Goal: Information Seeking & Learning: Learn about a topic

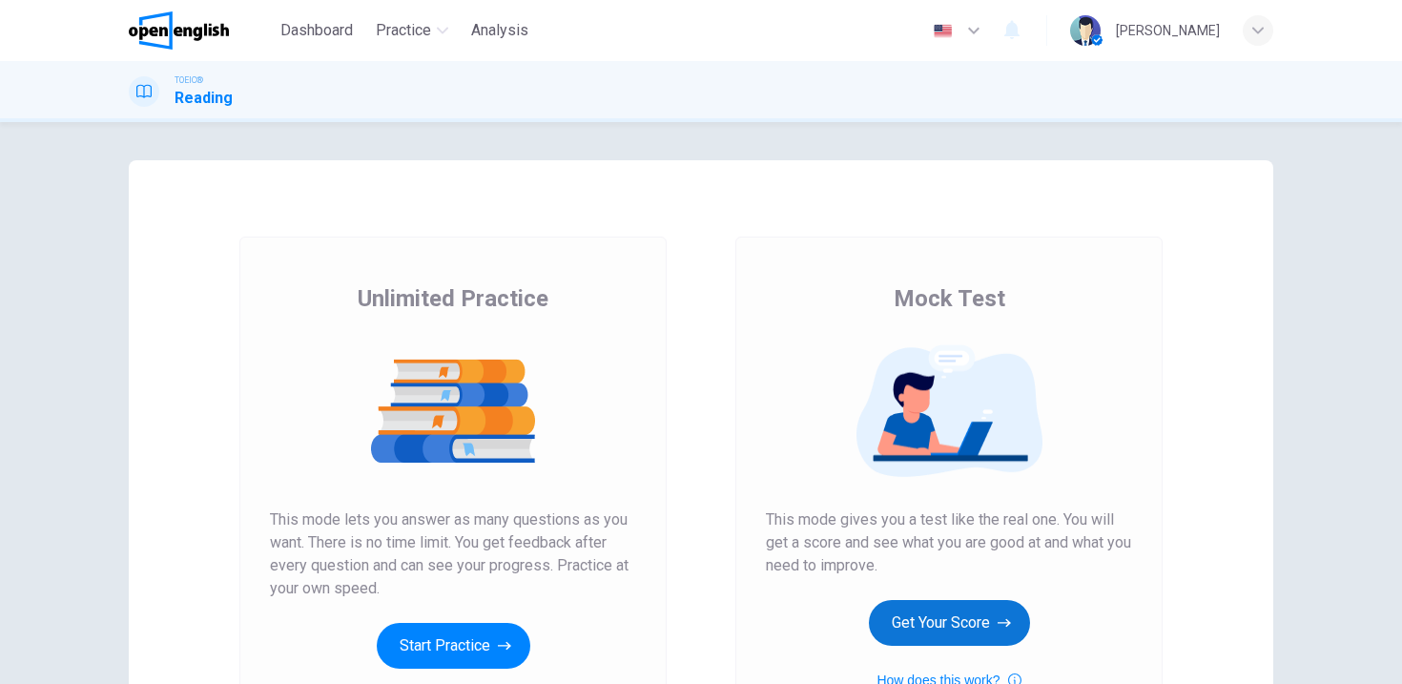
click at [922, 627] on button "Get Your Score" at bounding box center [949, 623] width 161 height 46
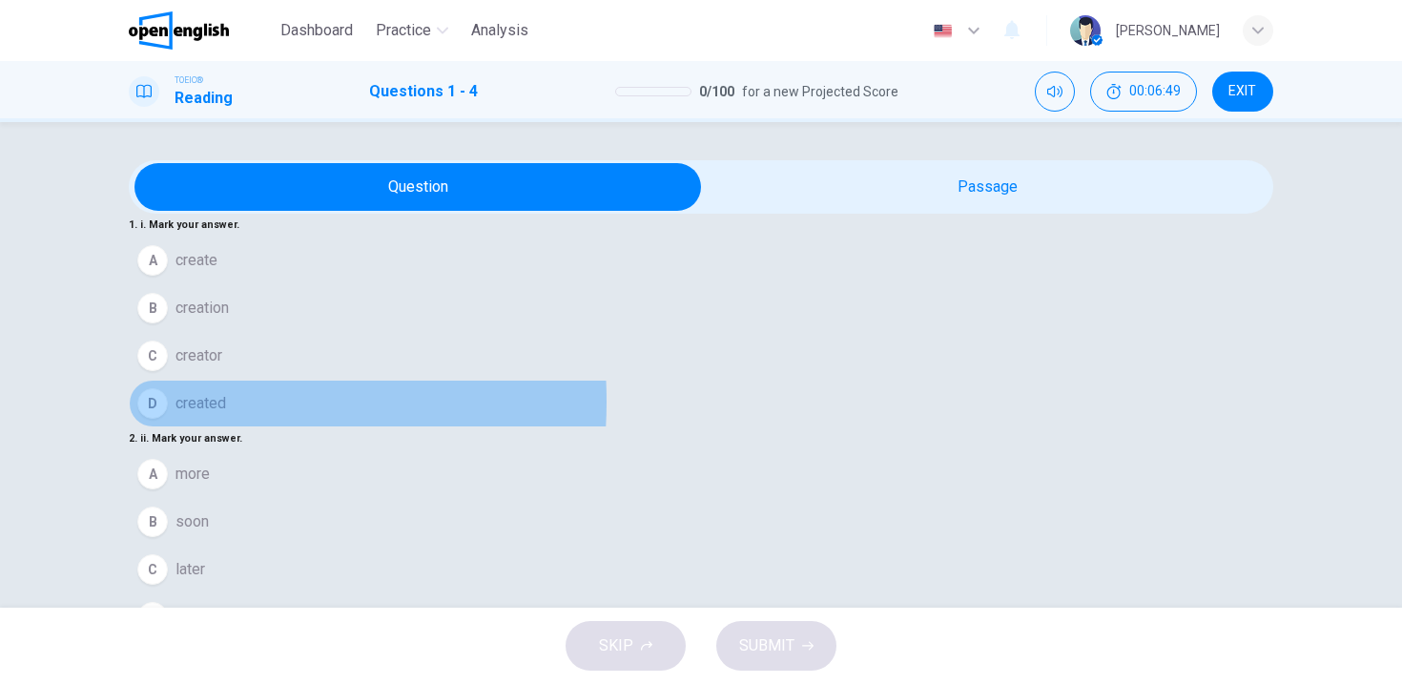
click at [168, 409] on div "D" at bounding box center [152, 403] width 31 height 31
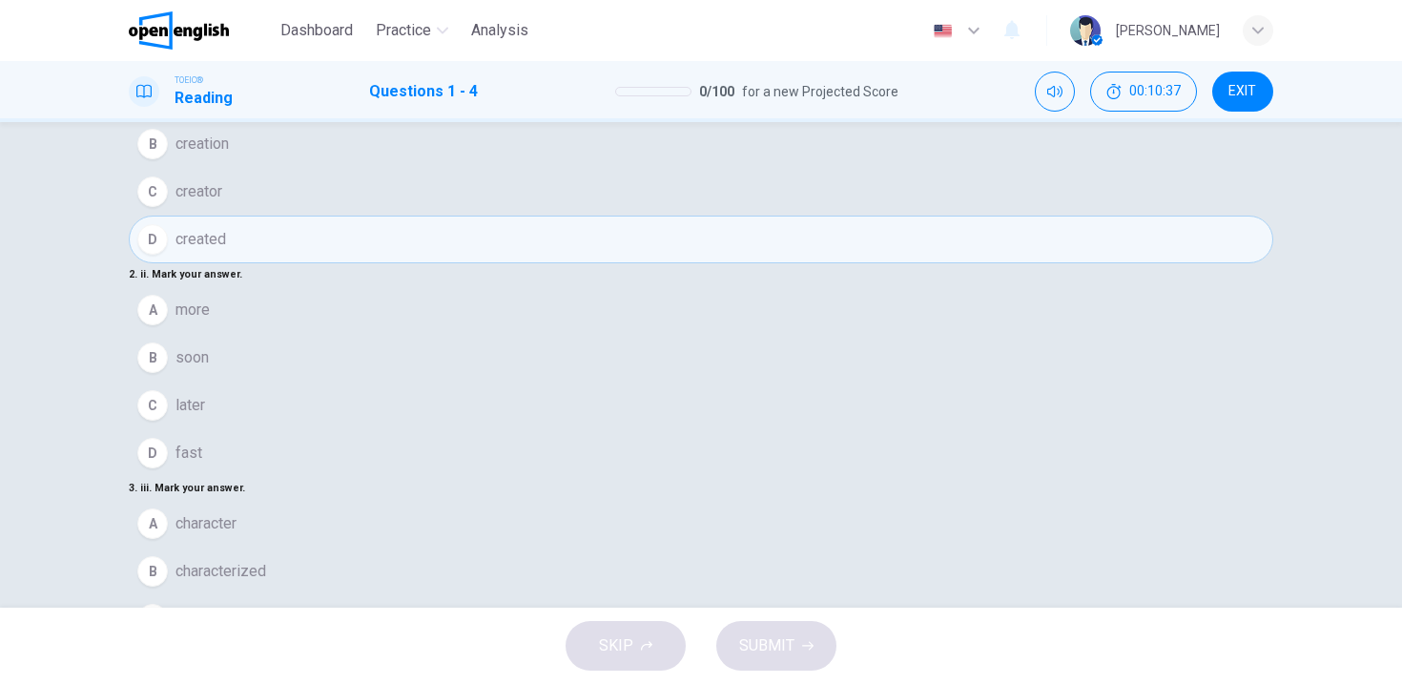
scroll to position [208, 0]
click at [168, 651] on div "D" at bounding box center [152, 666] width 31 height 31
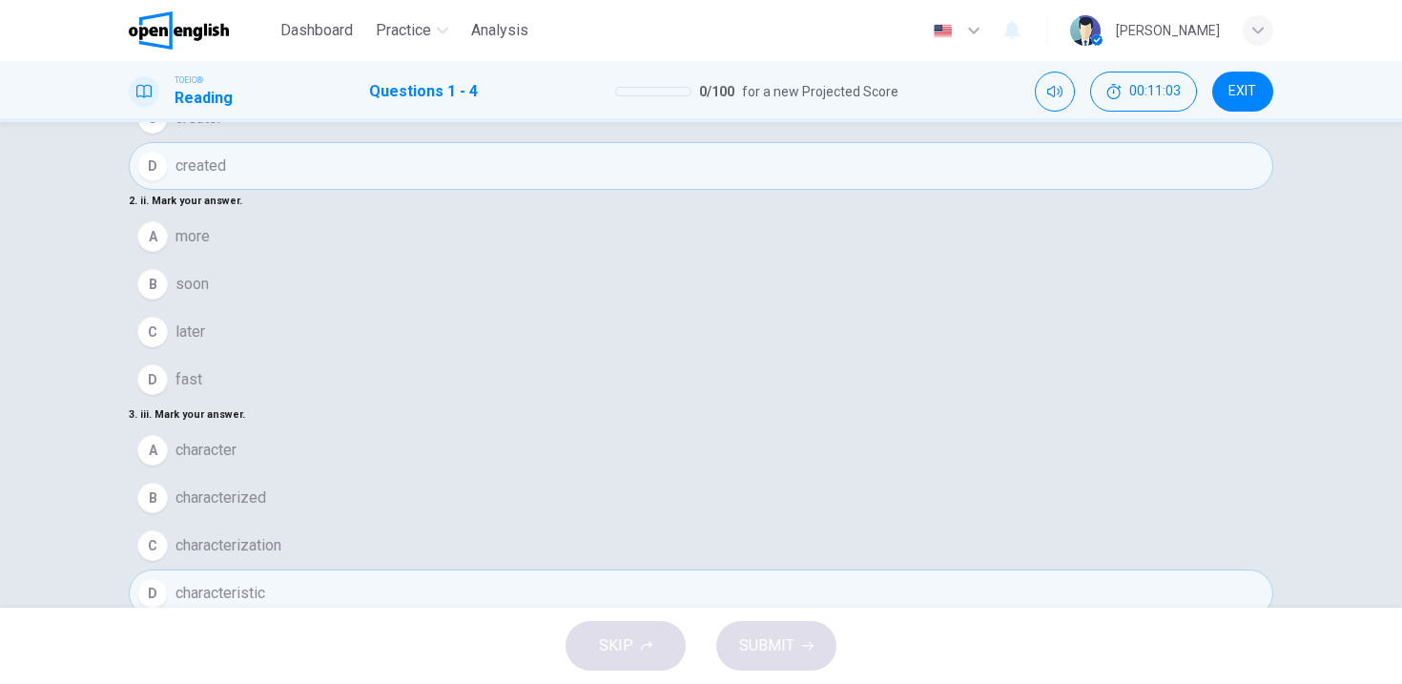
scroll to position [254, 0]
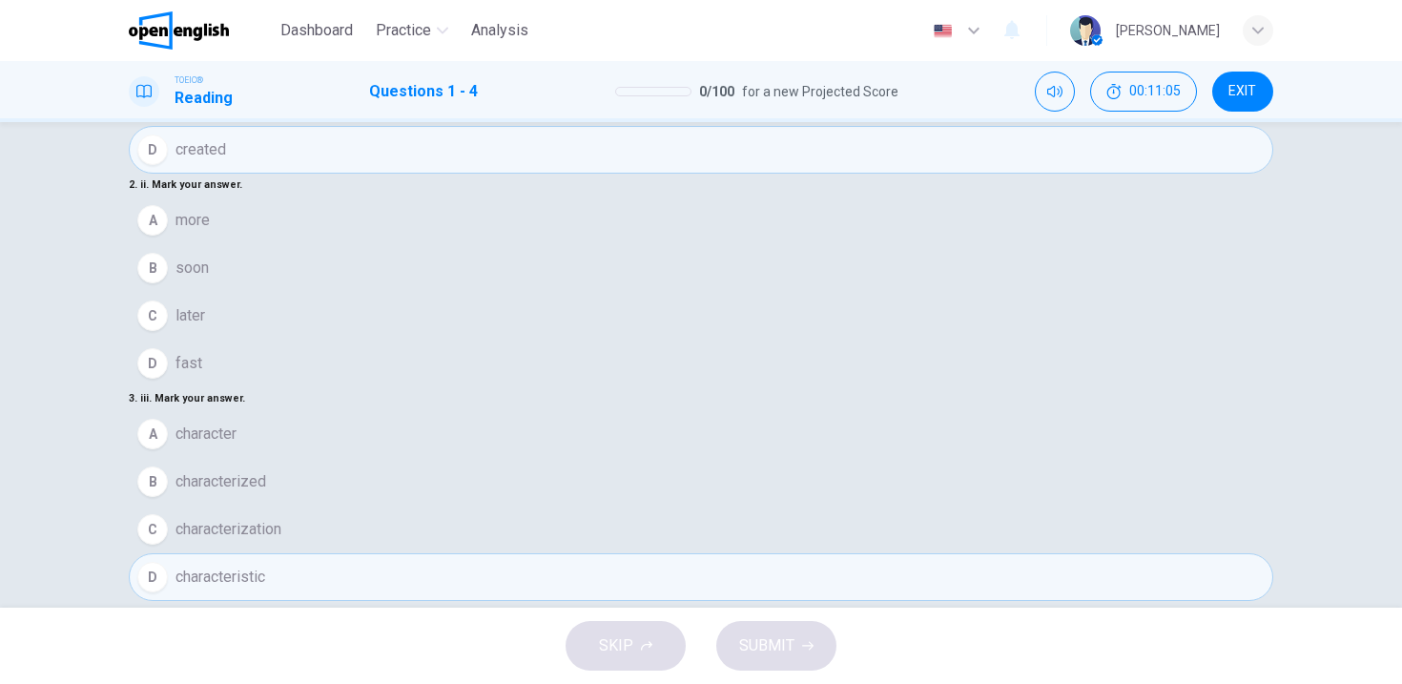
click at [168, 680] on div "B" at bounding box center [152, 695] width 31 height 31
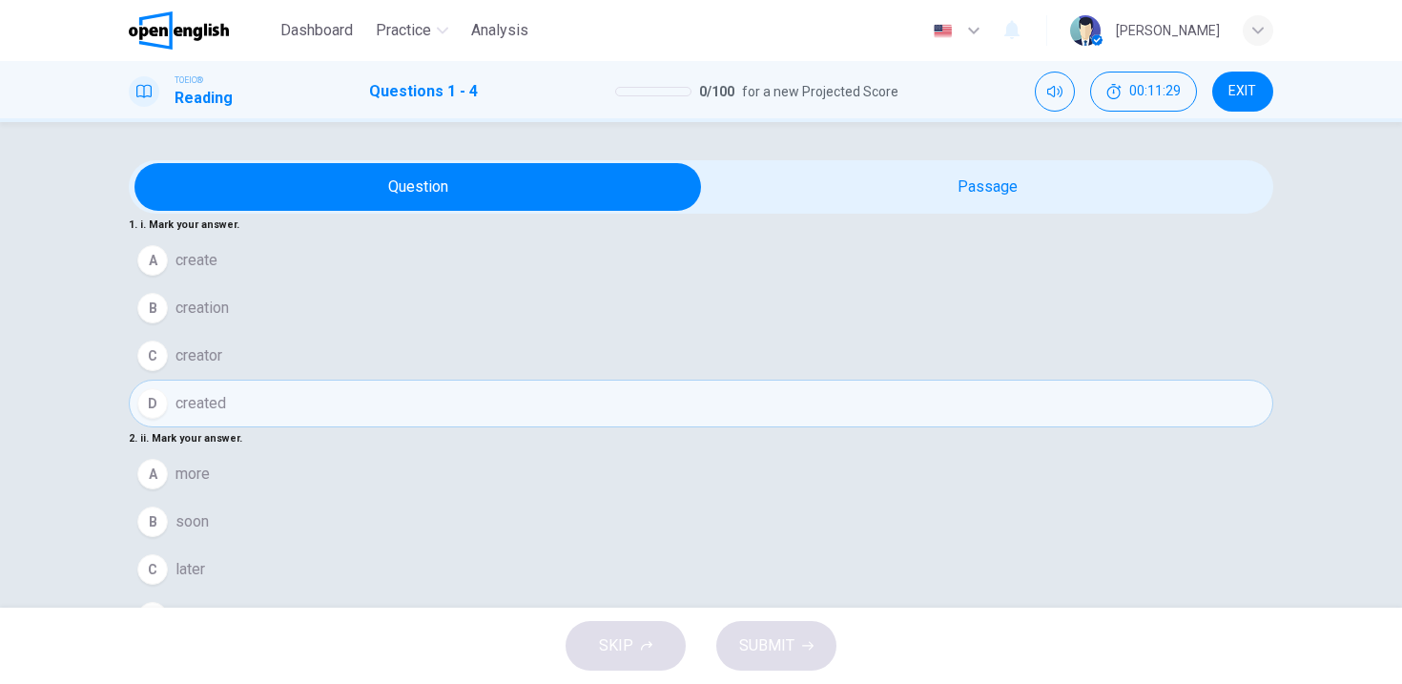
scroll to position [135, 0]
click at [168, 507] on div "B" at bounding box center [152, 522] width 31 height 31
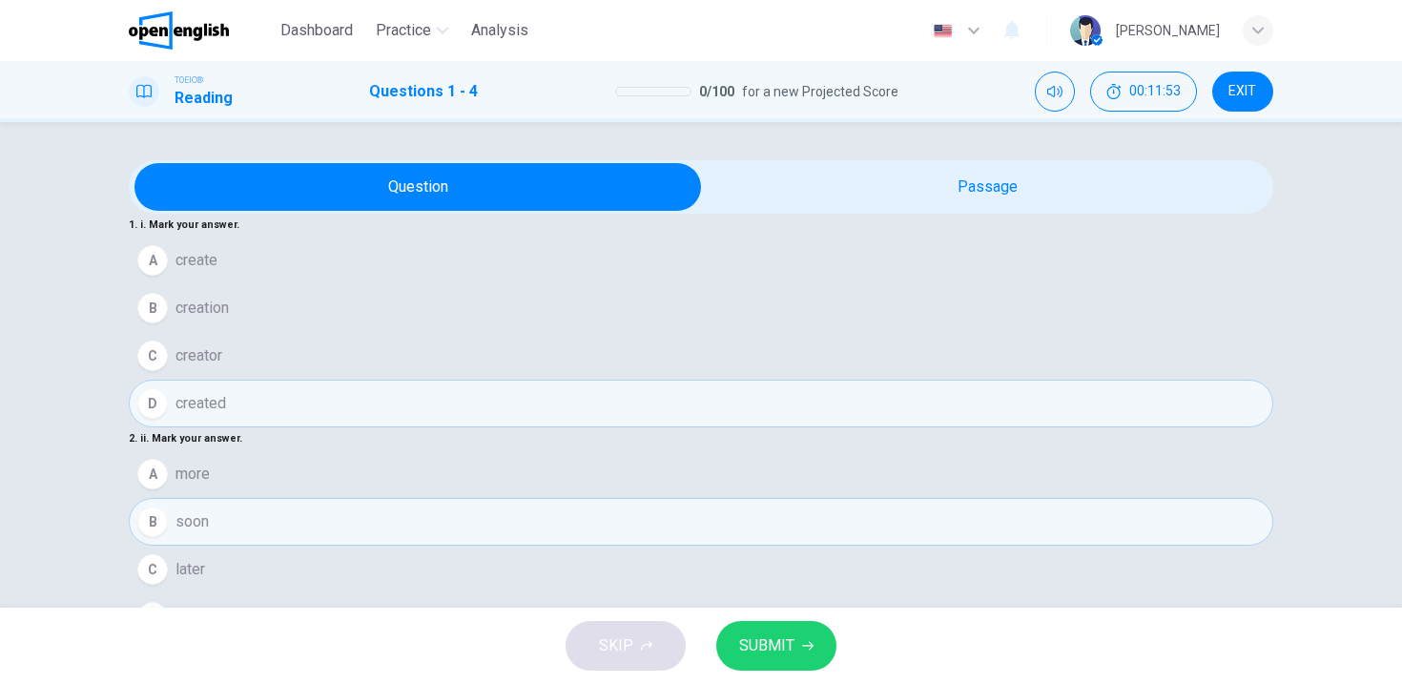
scroll to position [474, 0]
click at [756, 635] on span "SUBMIT" at bounding box center [766, 645] width 55 height 27
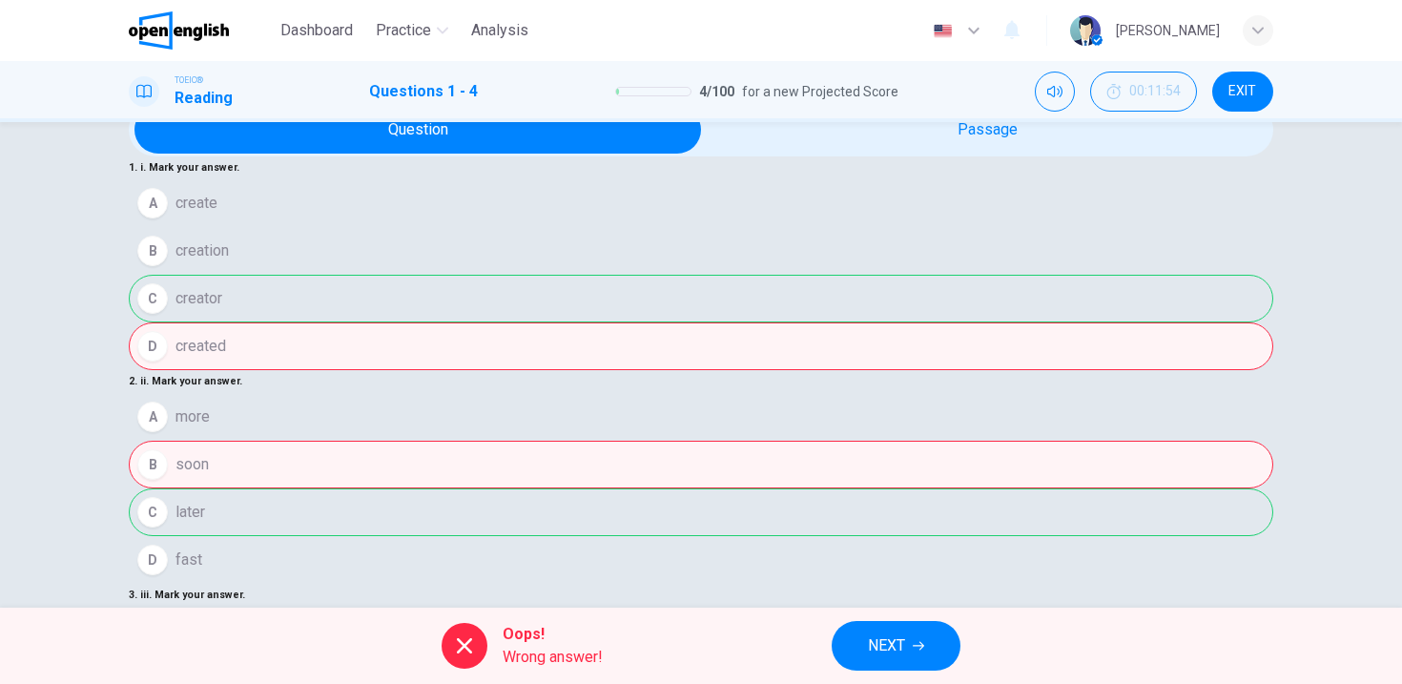
scroll to position [254, 0]
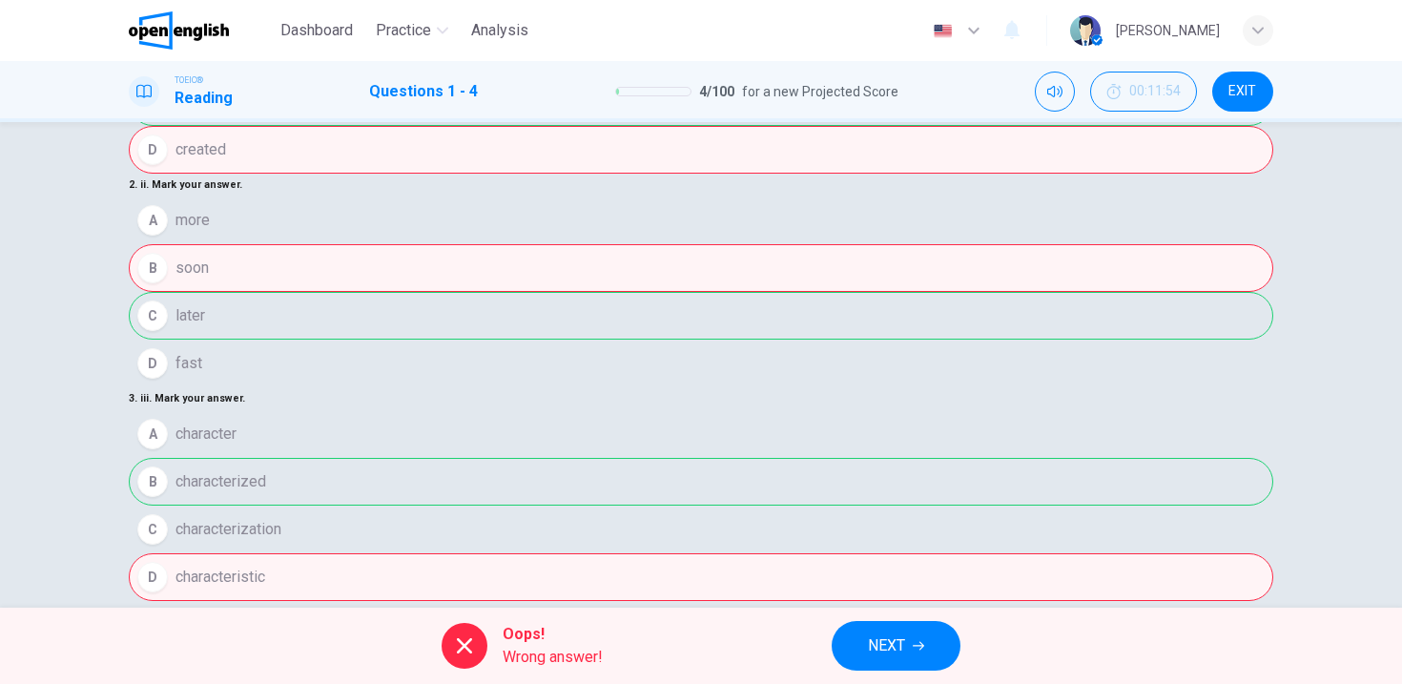
click at [887, 650] on span "NEXT" at bounding box center [886, 645] width 37 height 27
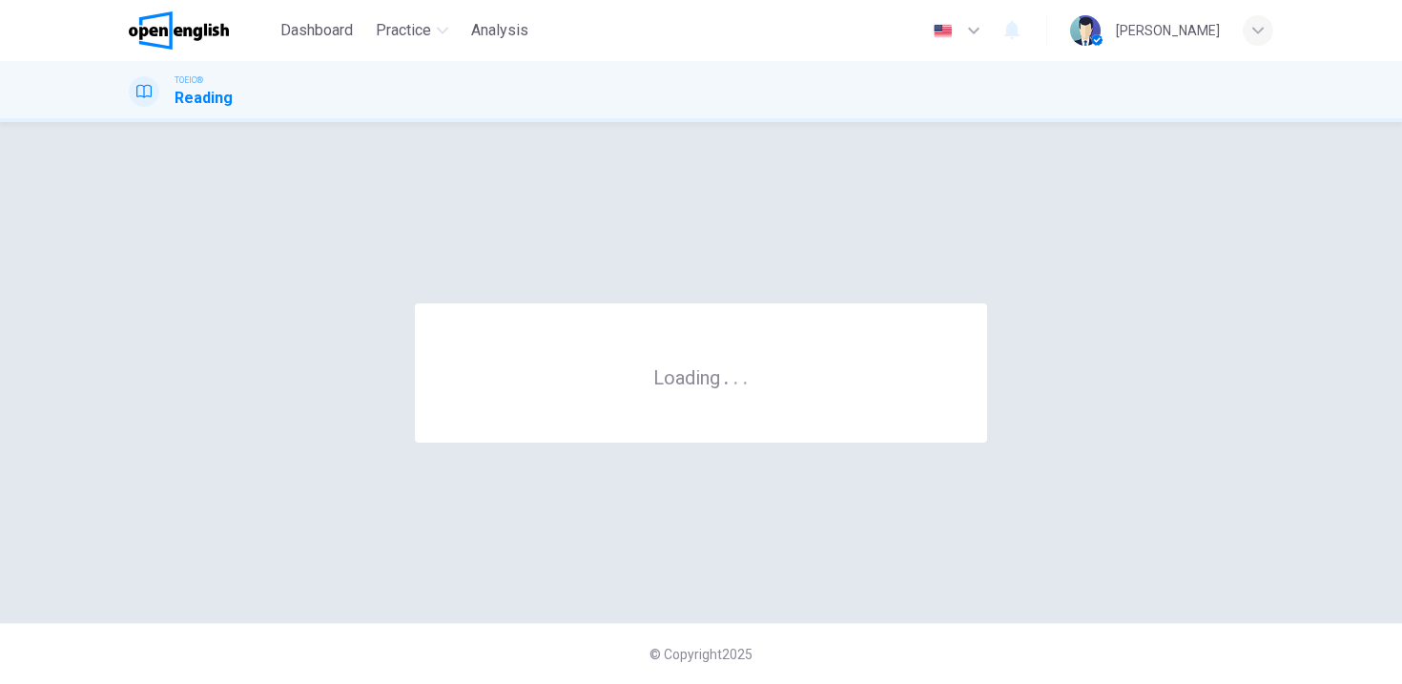
scroll to position [0, 0]
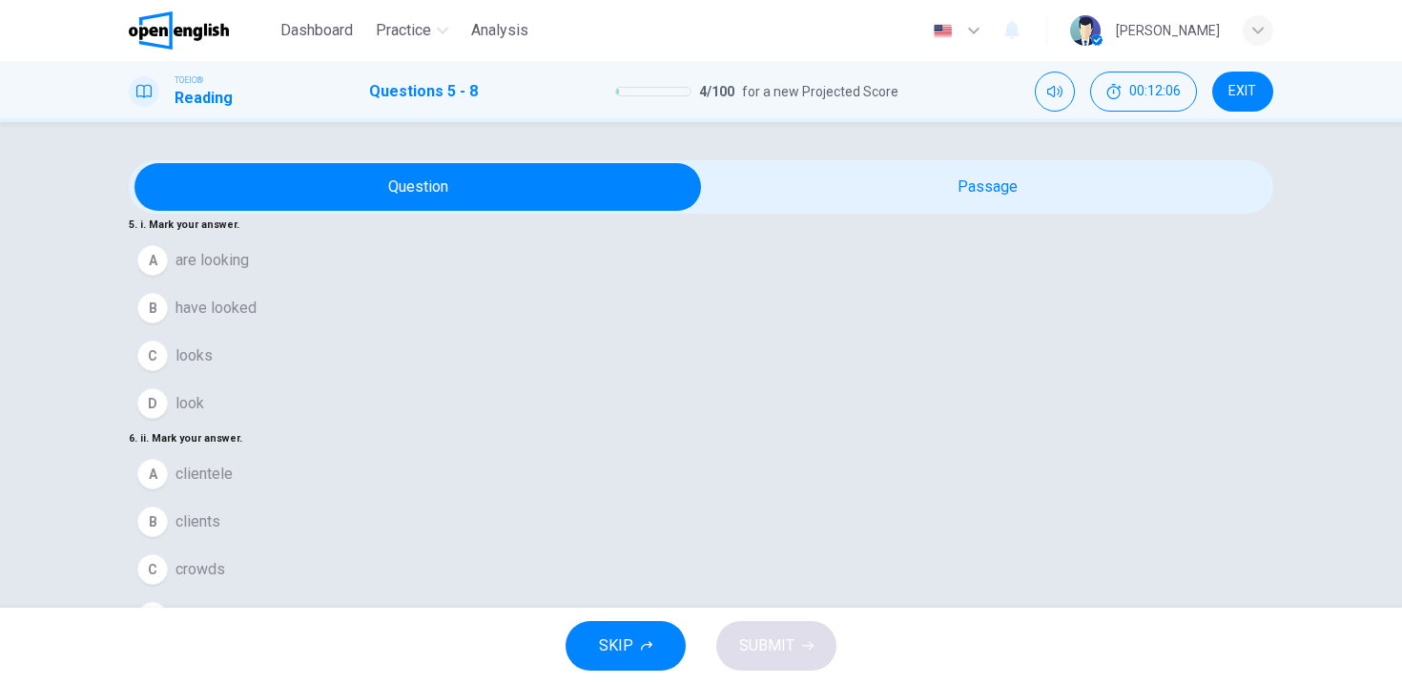
click at [168, 268] on div "A" at bounding box center [152, 260] width 31 height 31
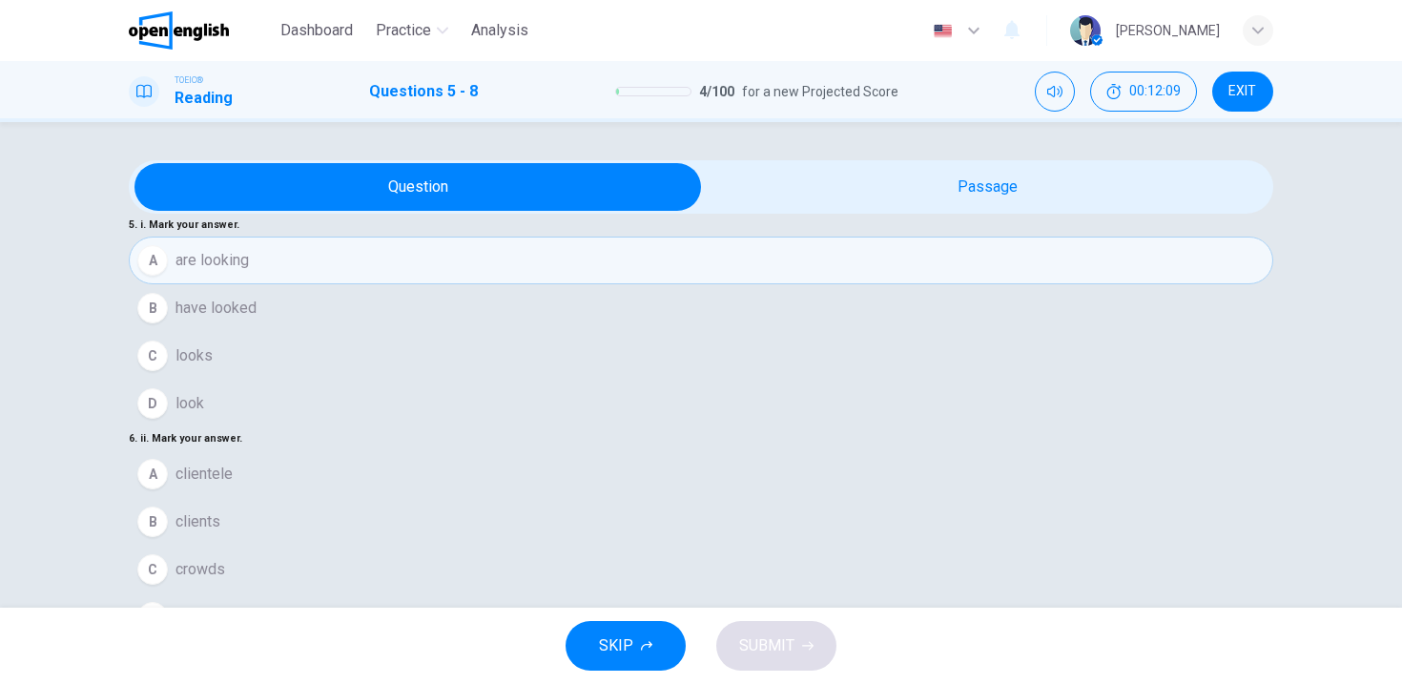
click at [246, 306] on span "have looked" at bounding box center [216, 308] width 81 height 23
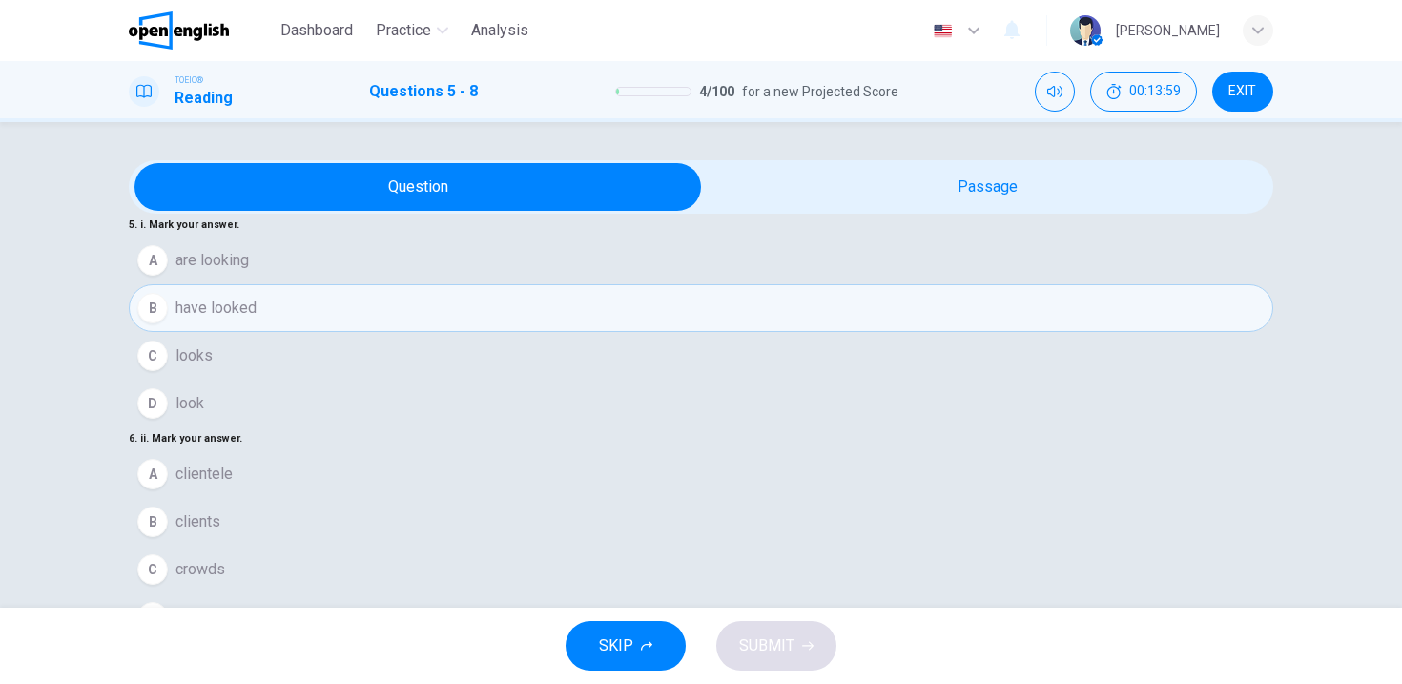
scroll to position [201, 0]
click at [168, 602] on div "D" at bounding box center [152, 617] width 31 height 31
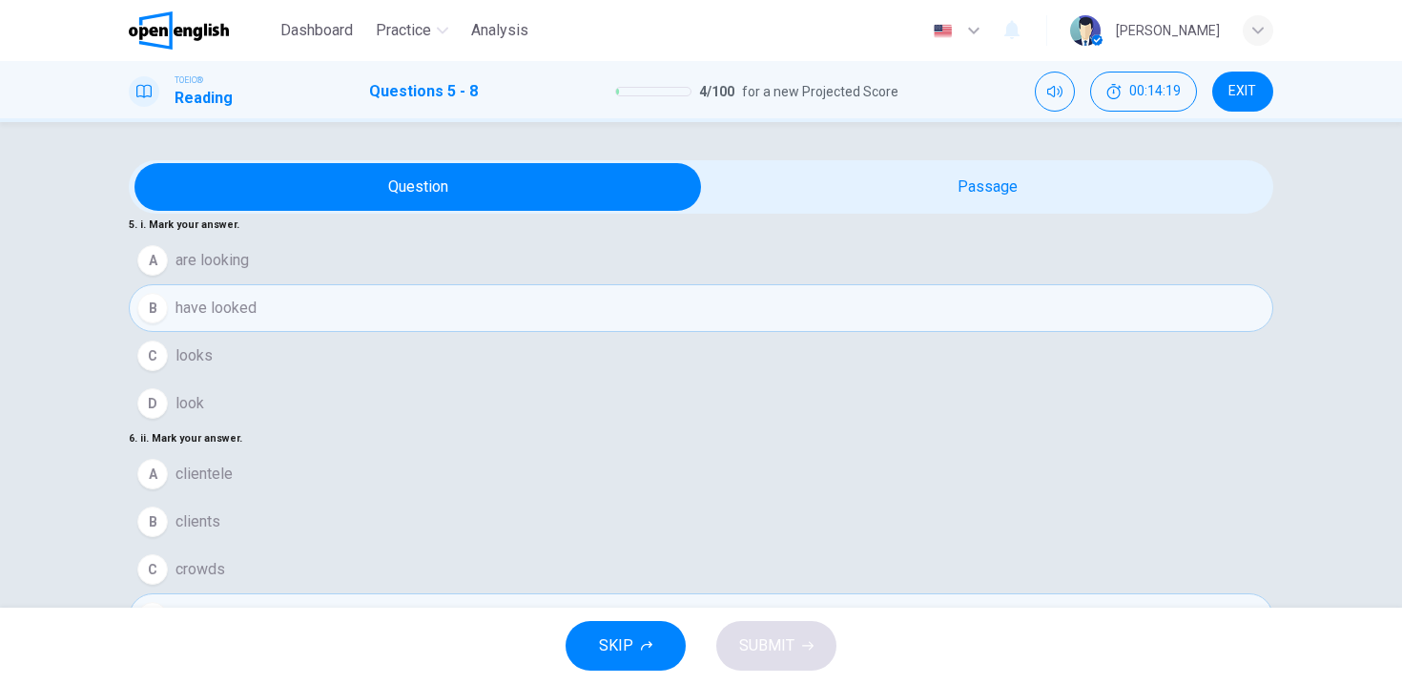
scroll to position [386, 0]
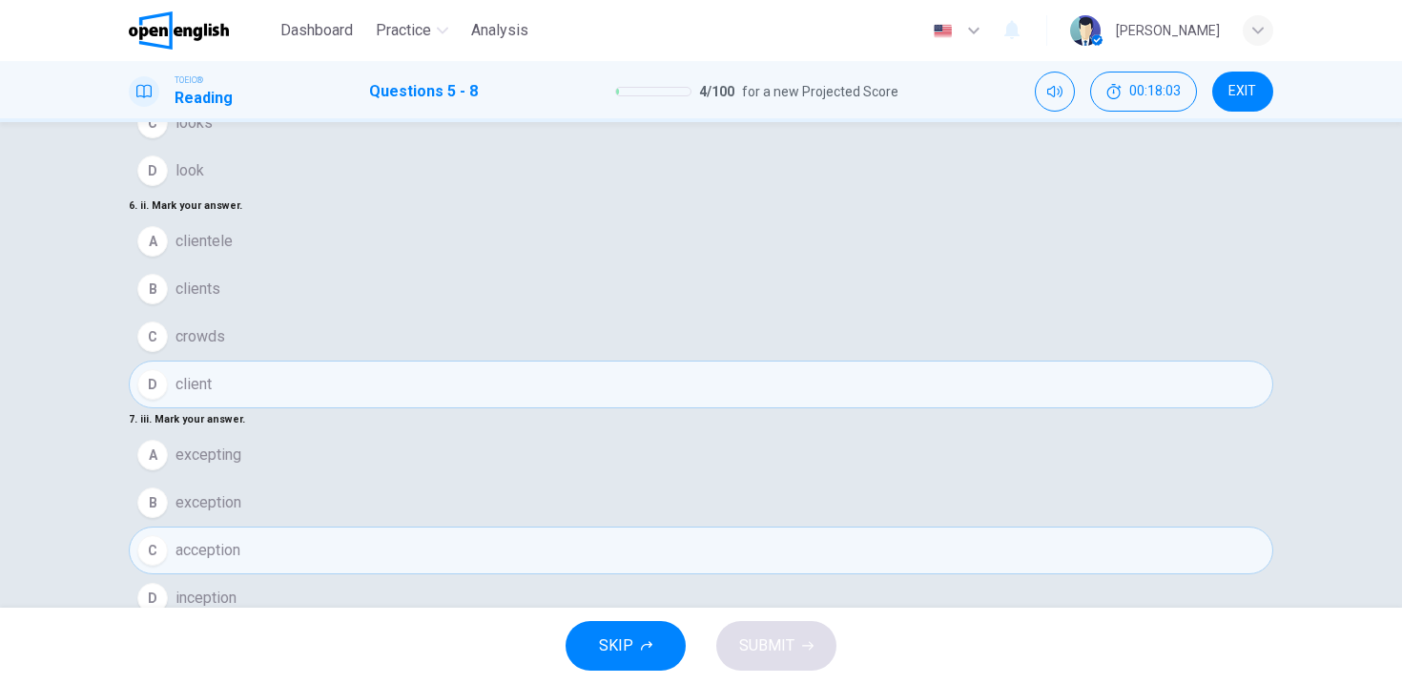
scroll to position [254, 0]
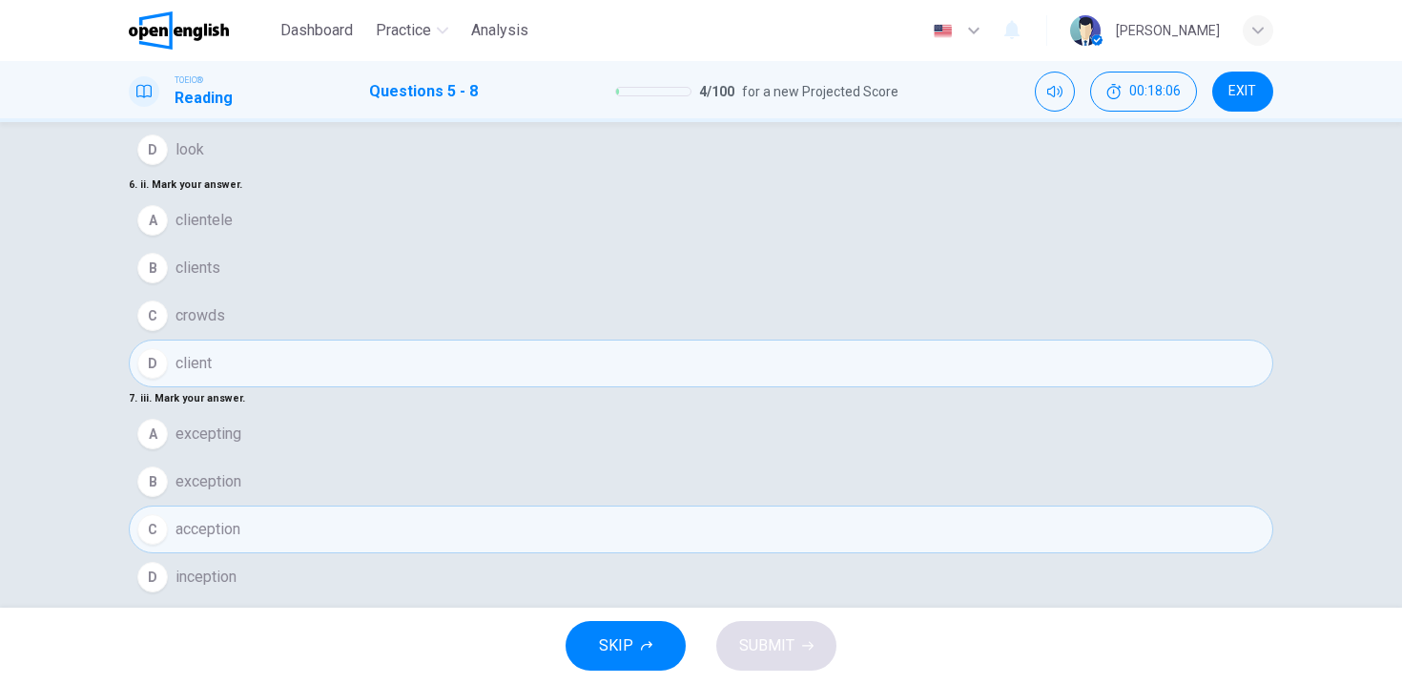
click at [744, 632] on span "SUBMIT" at bounding box center [766, 645] width 55 height 27
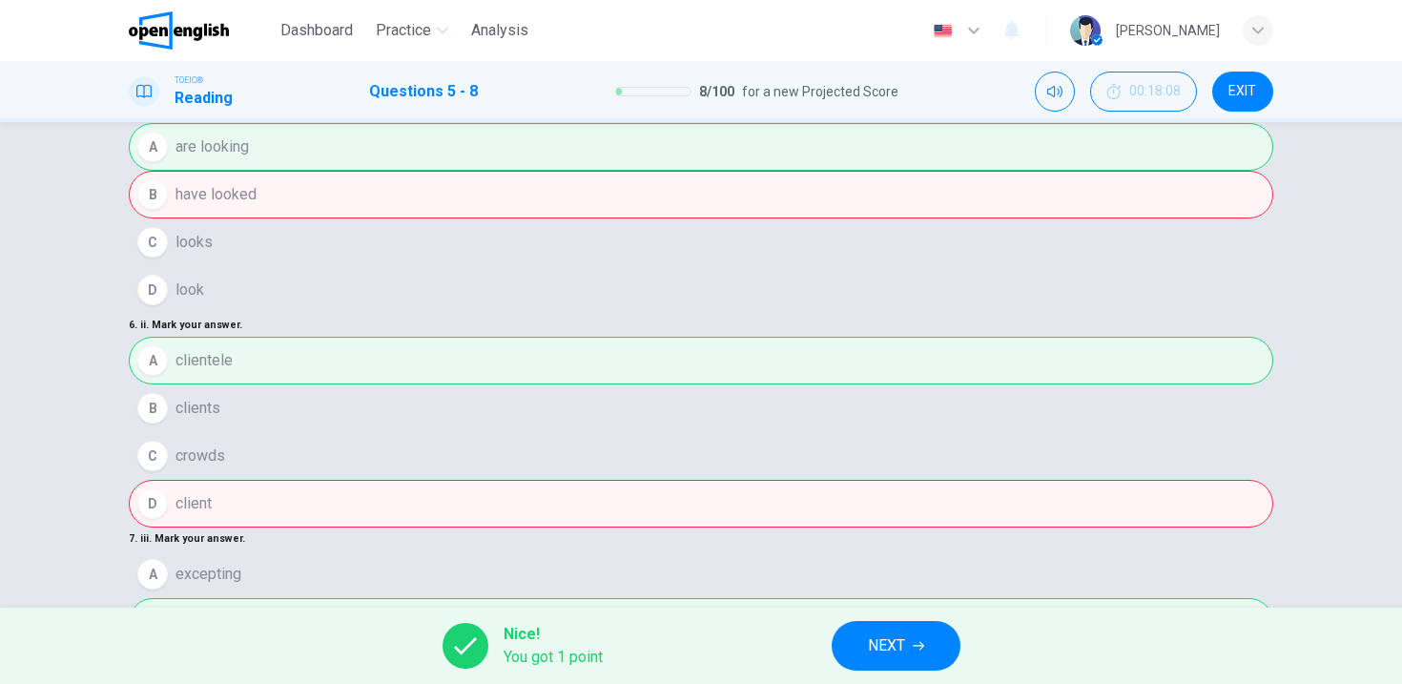
scroll to position [116, 0]
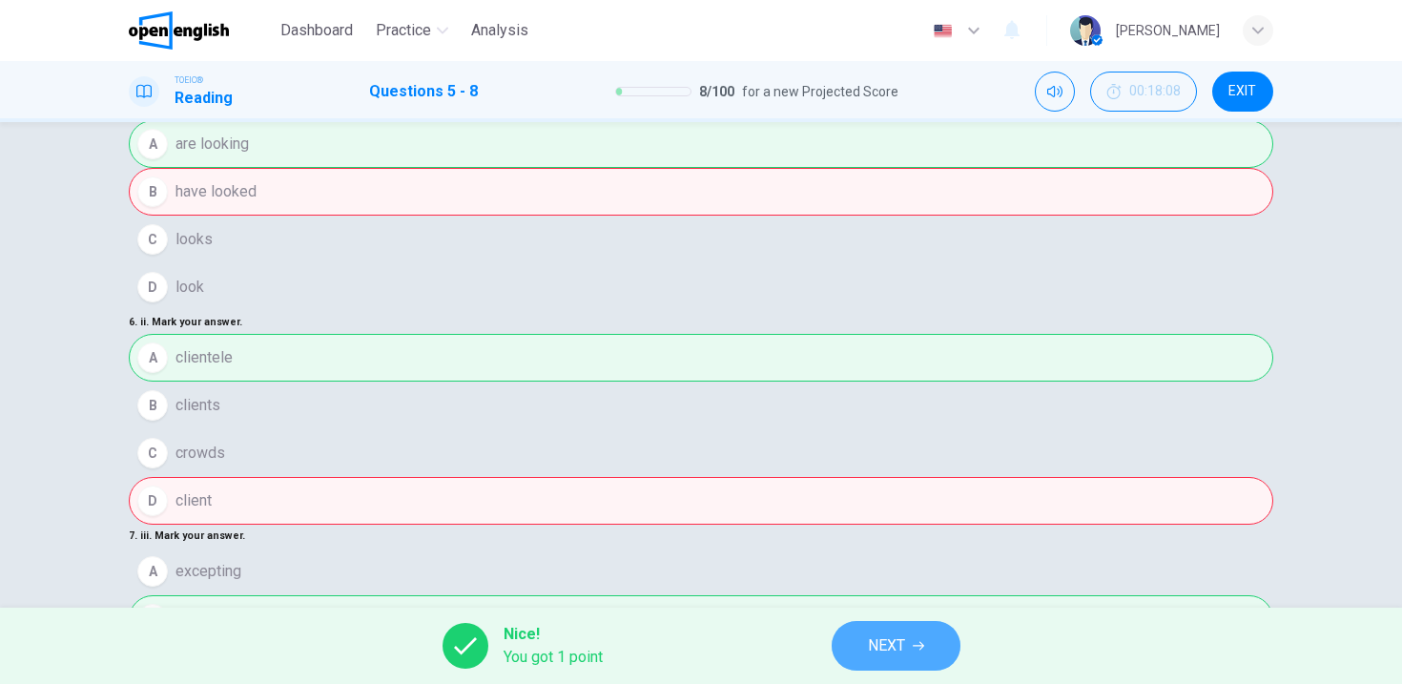
click at [886, 630] on button "NEXT" at bounding box center [896, 646] width 129 height 50
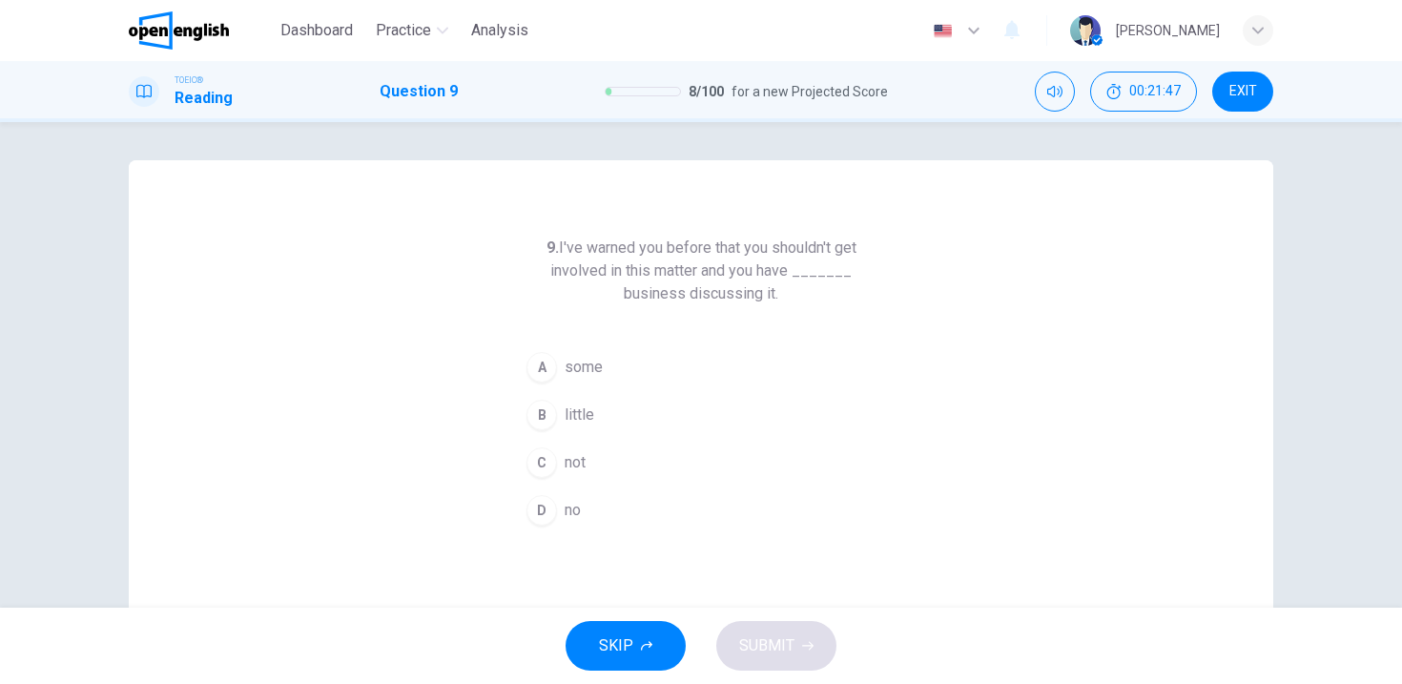
click at [569, 365] on span "some" at bounding box center [584, 367] width 38 height 23
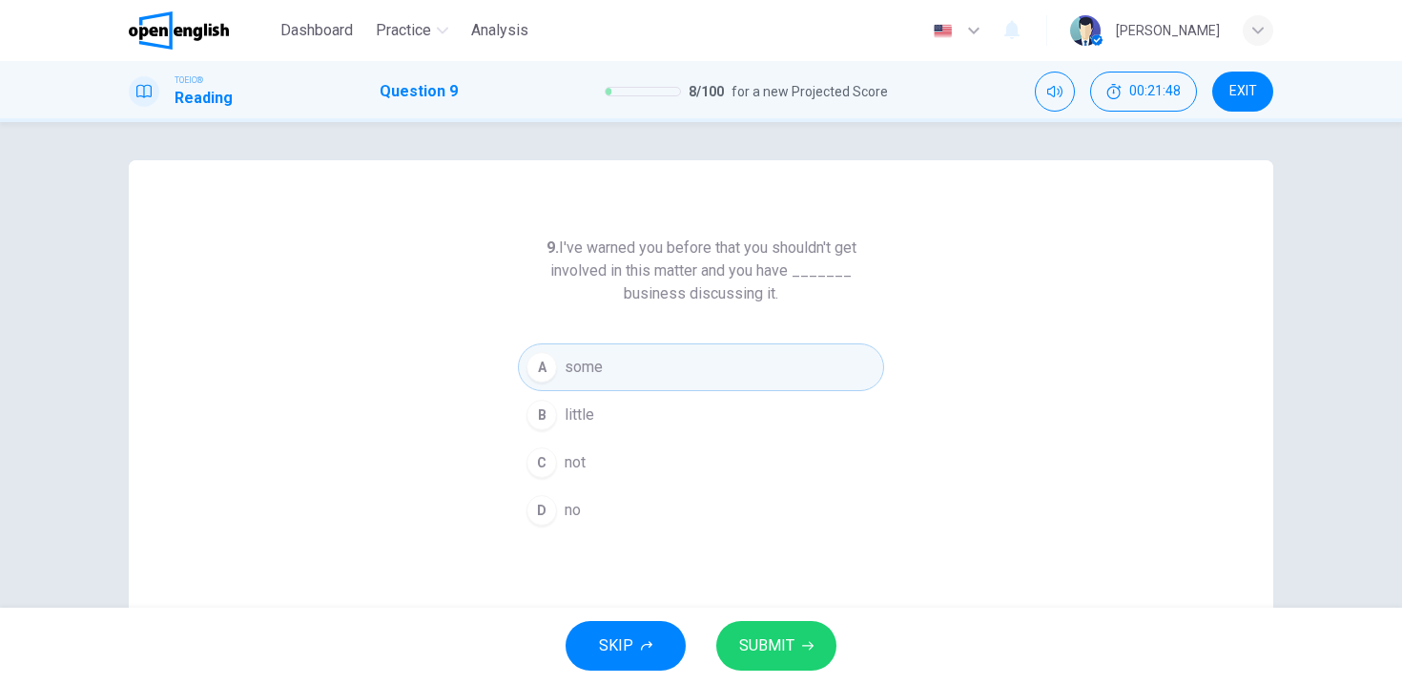
click at [780, 637] on span "SUBMIT" at bounding box center [766, 645] width 55 height 27
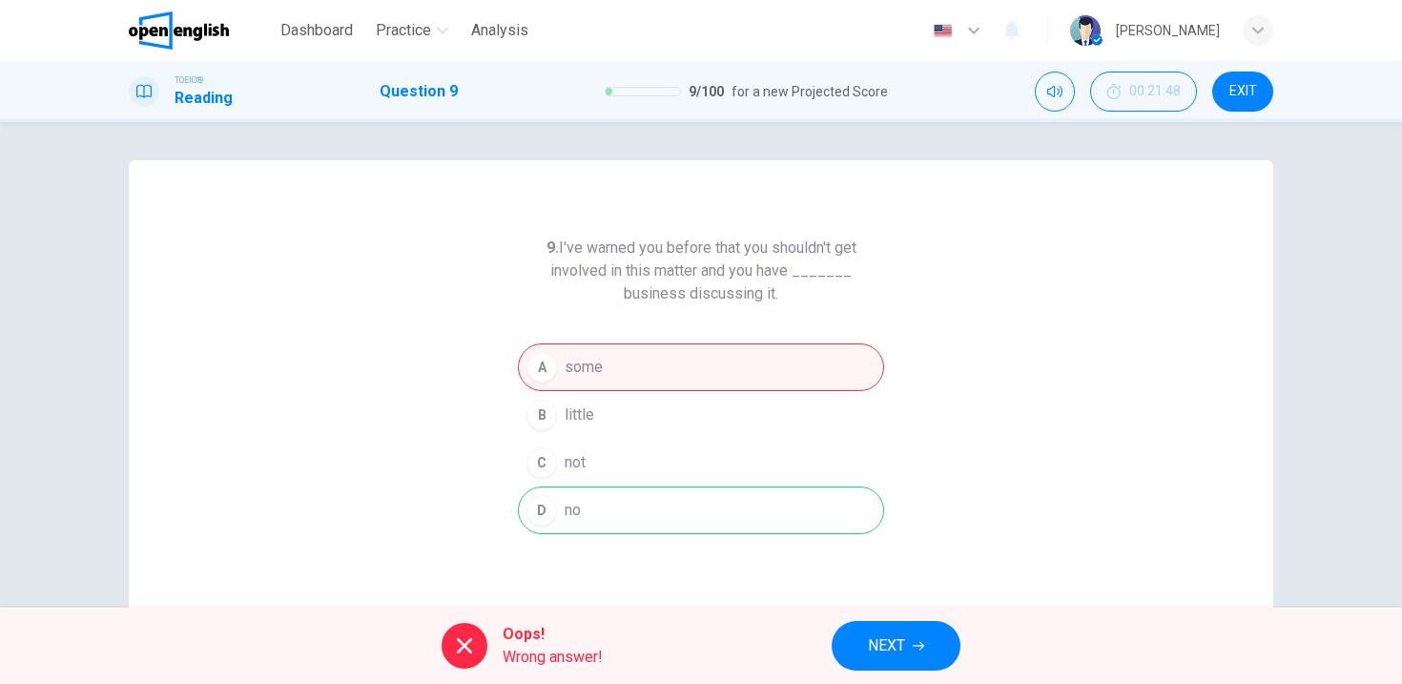
click at [902, 651] on span "NEXT" at bounding box center [886, 645] width 37 height 27
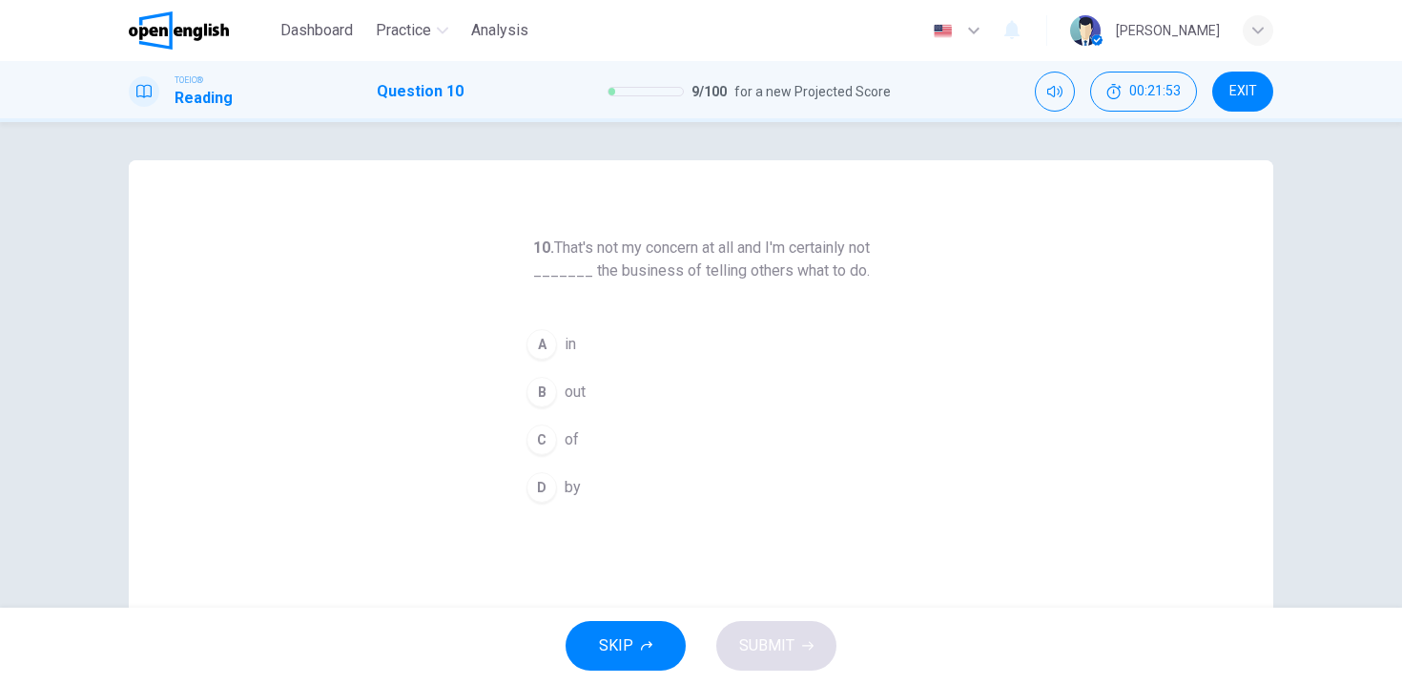
drag, startPoint x: 649, startPoint y: 247, endPoint x: 798, endPoint y: 251, distance: 149.8
click at [798, 251] on h6 "10. That's not my concern at all and I'm certainly not _______ the business of …" at bounding box center [701, 260] width 366 height 46
click at [535, 487] on div "D" at bounding box center [542, 487] width 31 height 31
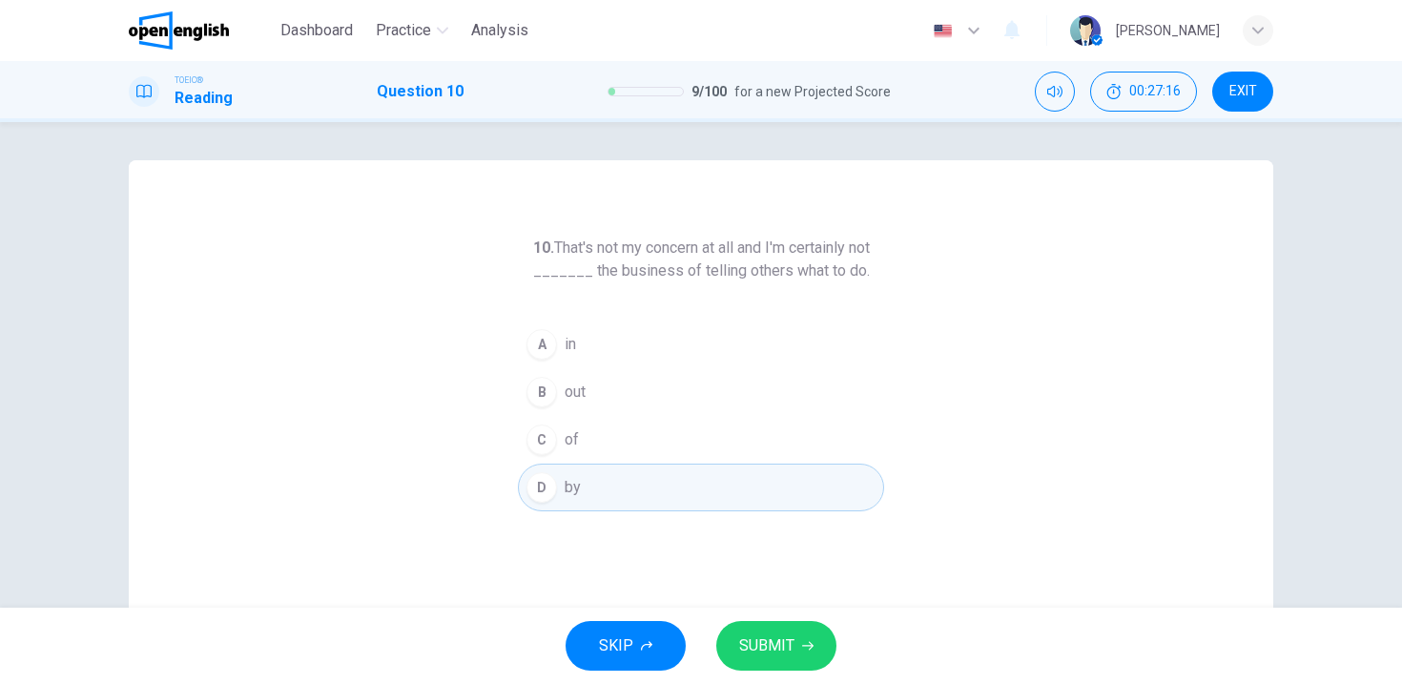
click at [764, 648] on span "SUBMIT" at bounding box center [766, 645] width 55 height 27
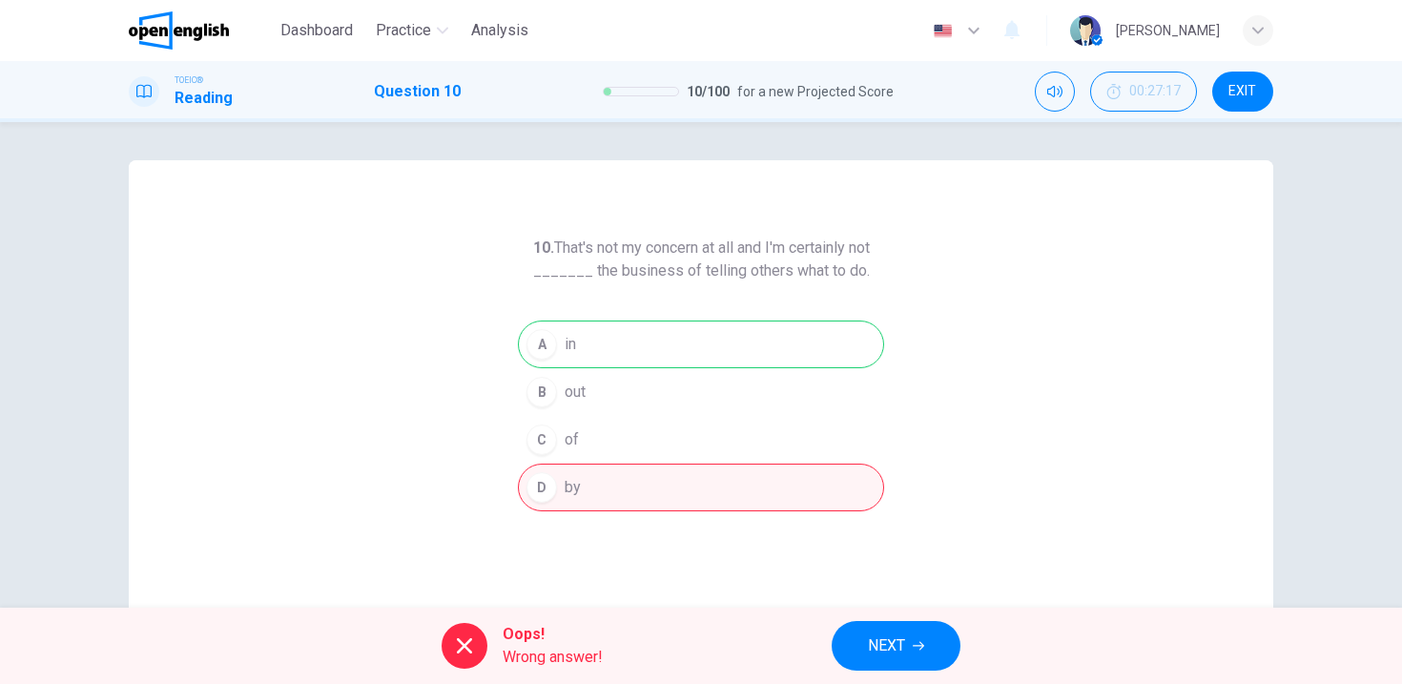
click at [874, 652] on span "NEXT" at bounding box center [886, 645] width 37 height 27
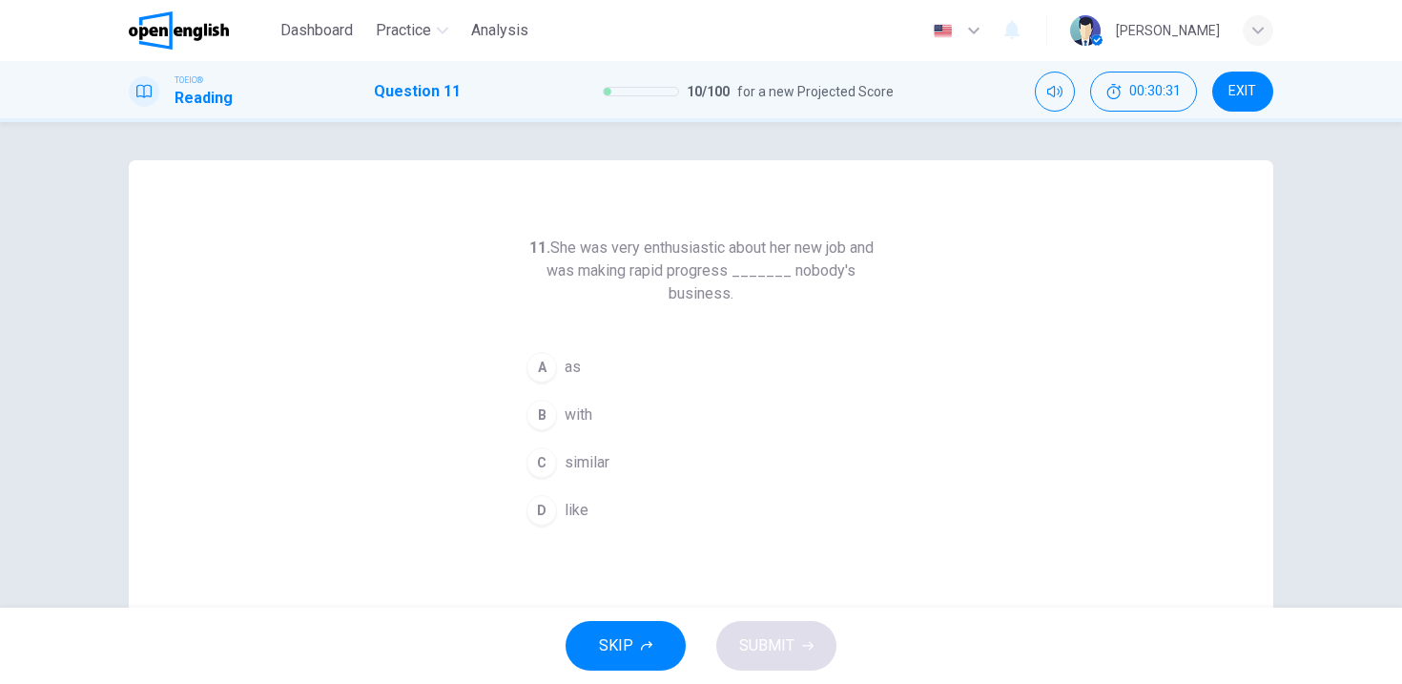
click at [533, 377] on div "A" at bounding box center [542, 367] width 31 height 31
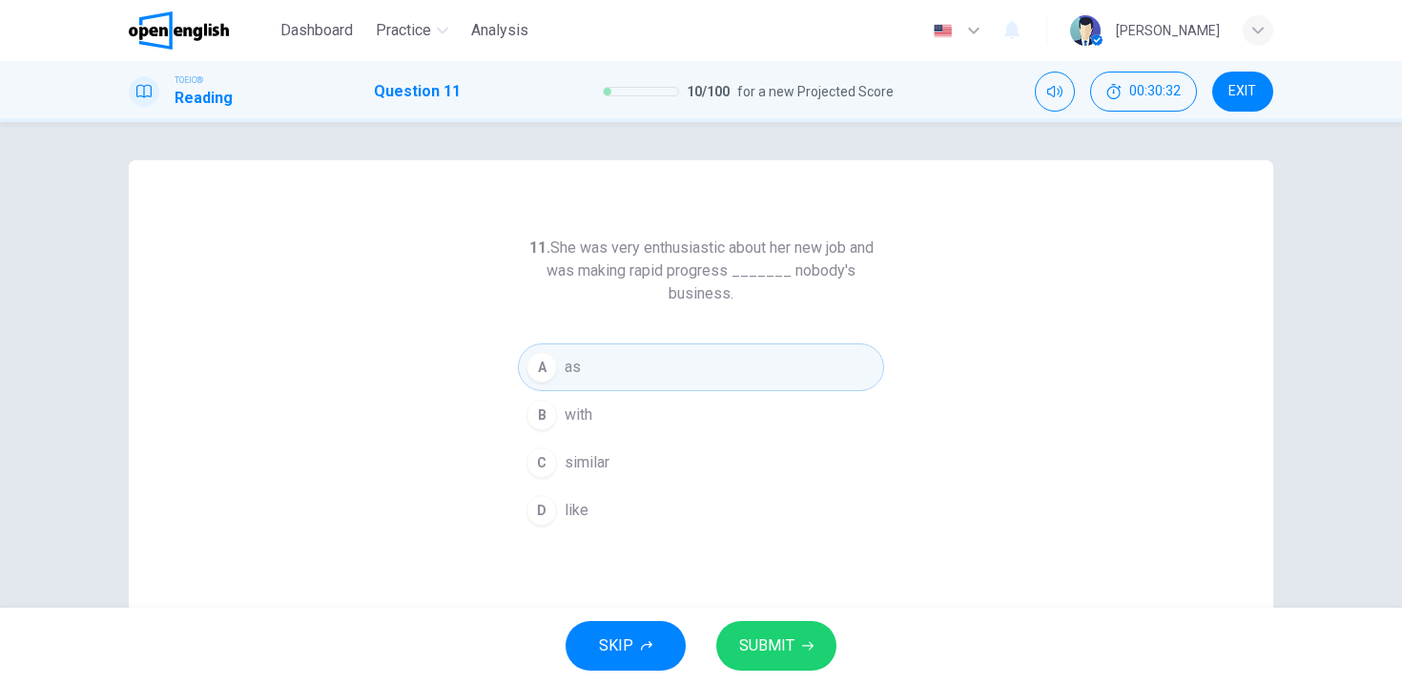
click at [738, 663] on button "SUBMIT" at bounding box center [776, 646] width 120 height 50
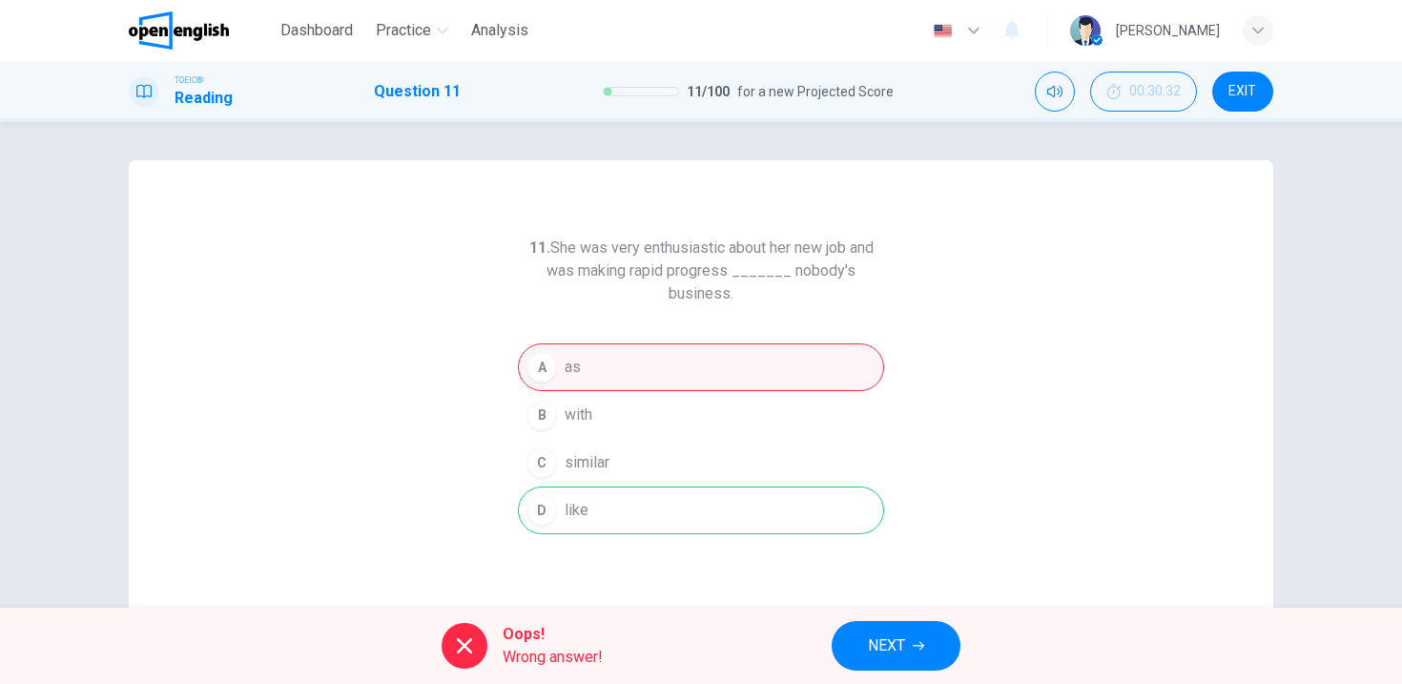
click at [879, 662] on button "NEXT" at bounding box center [896, 646] width 129 height 50
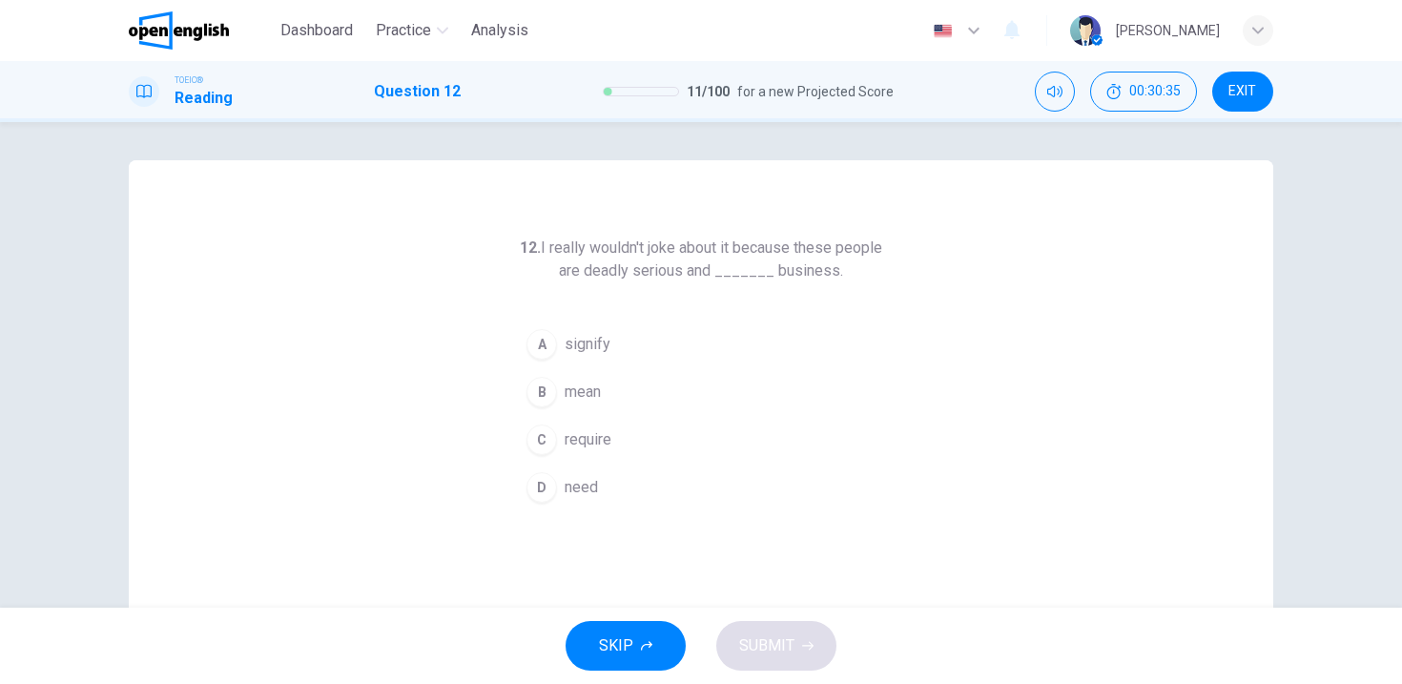
drag, startPoint x: 708, startPoint y: 243, endPoint x: 937, endPoint y: 247, distance: 229.0
click at [937, 247] on div "12. I really wouldn't joke about it because these people are deadly serious and…" at bounding box center [701, 491] width 1145 height 663
drag, startPoint x: 597, startPoint y: 248, endPoint x: 800, endPoint y: 257, distance: 203.4
click at [800, 257] on h6 "12. I really wouldn't joke about it because these people are deadly serious and…" at bounding box center [701, 260] width 366 height 46
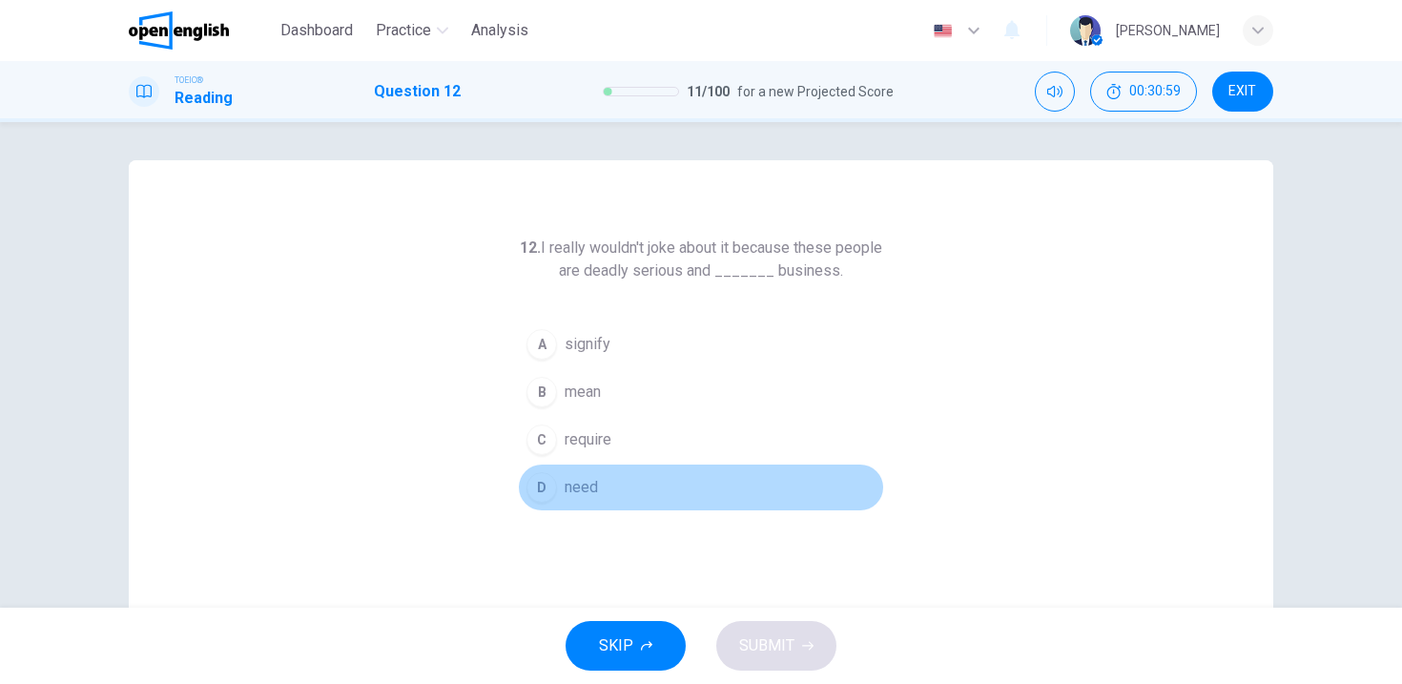
click at [573, 483] on span "need" at bounding box center [581, 487] width 33 height 23
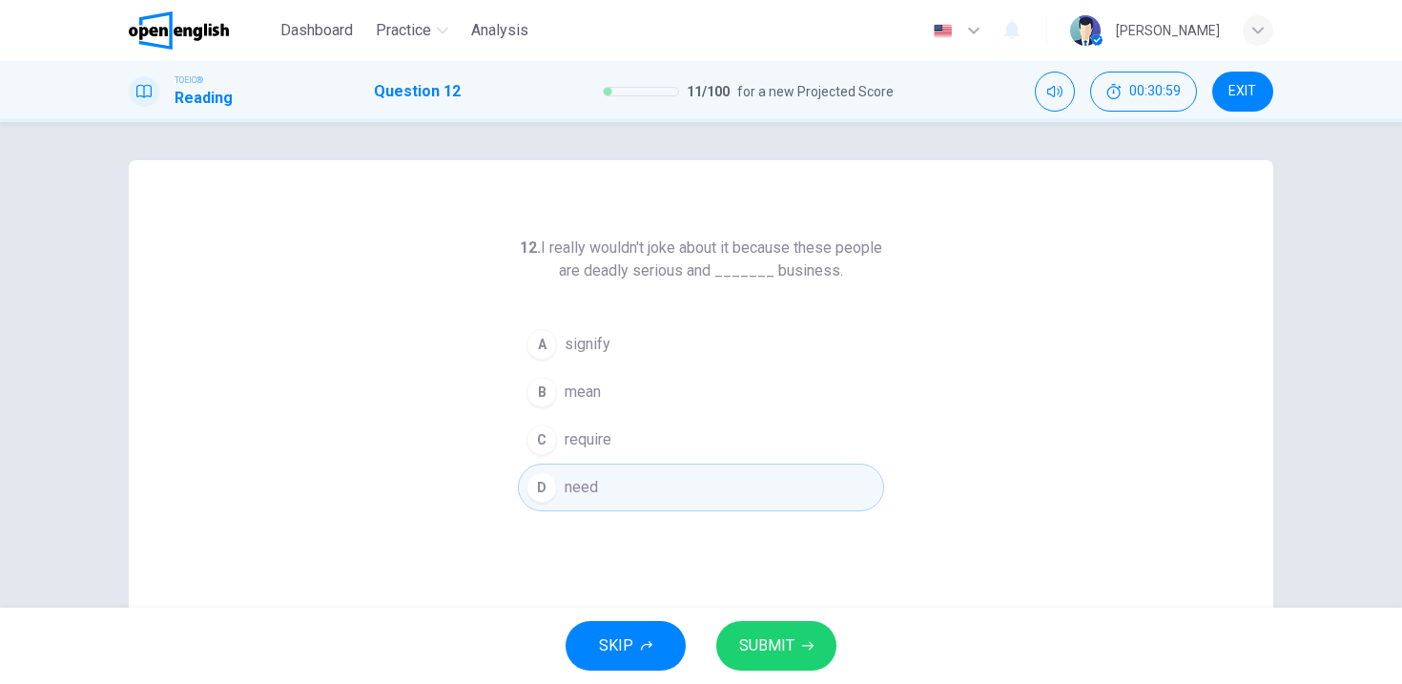
click at [769, 647] on span "SUBMIT" at bounding box center [766, 645] width 55 height 27
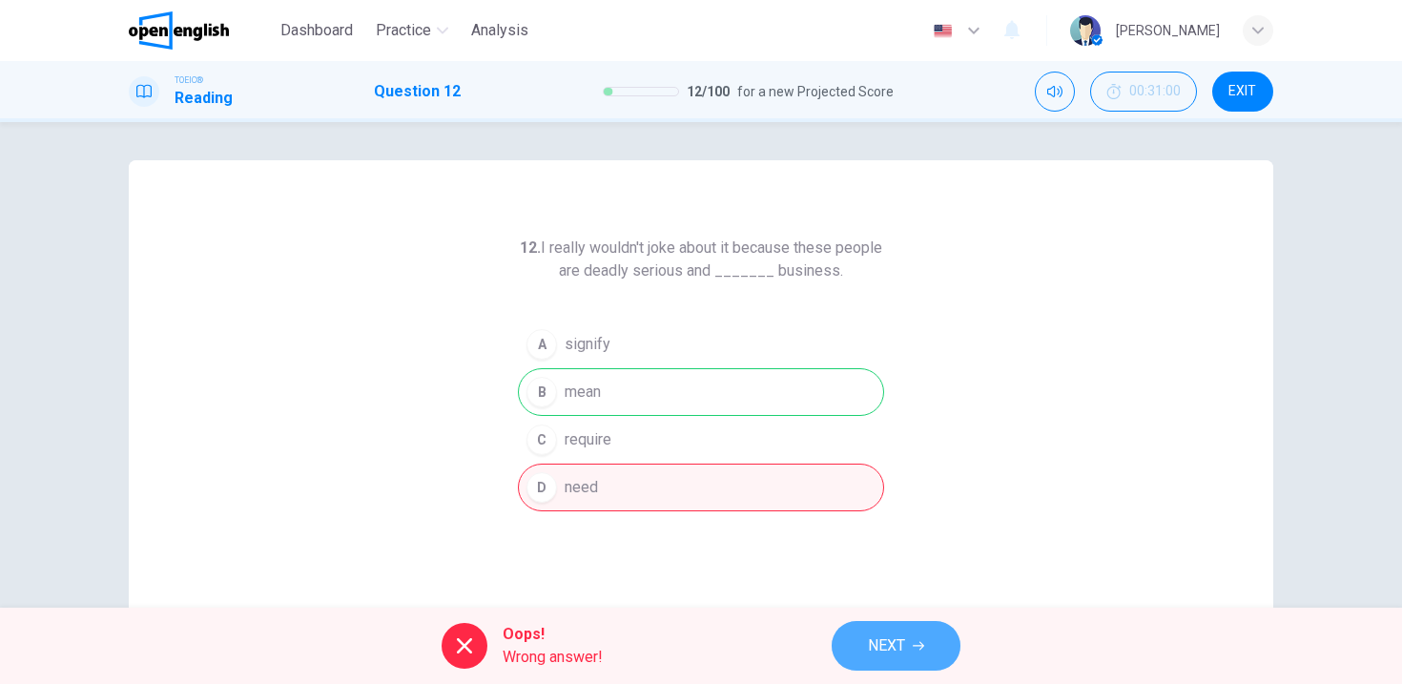
click at [840, 636] on button "NEXT" at bounding box center [896, 646] width 129 height 50
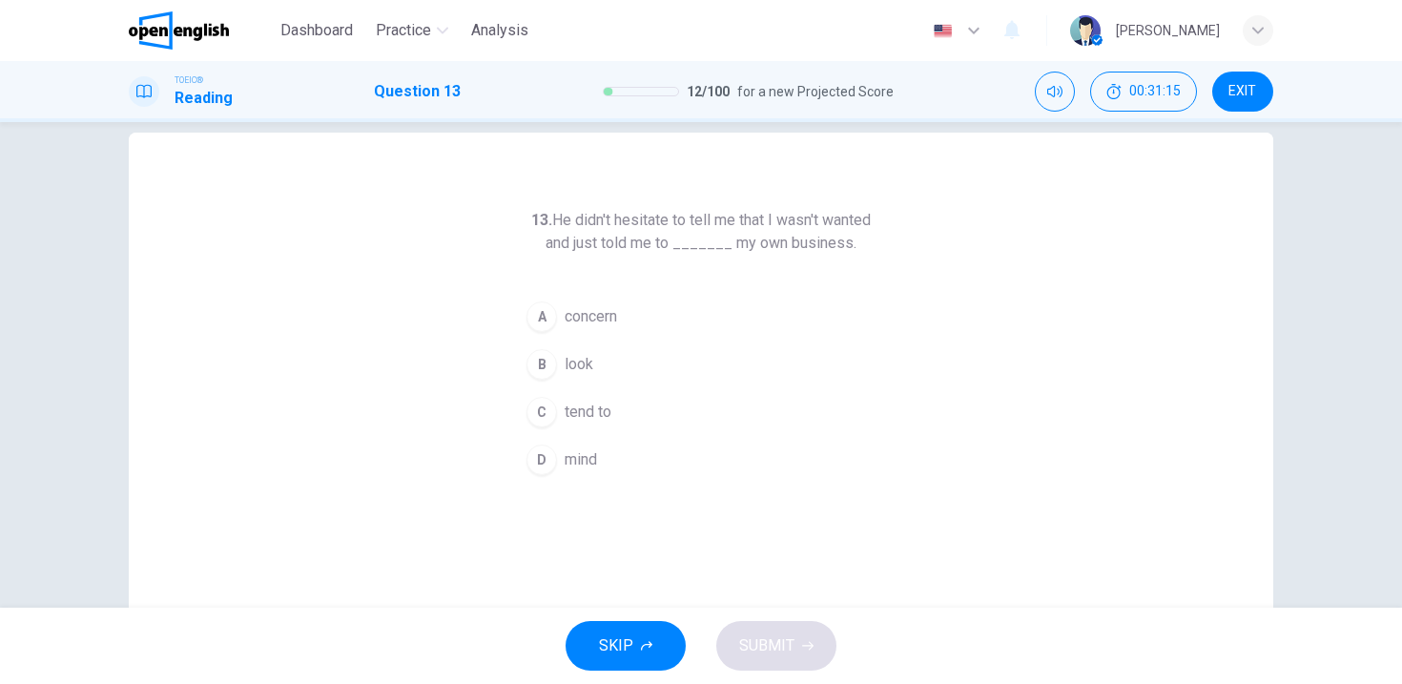
scroll to position [40, 0]
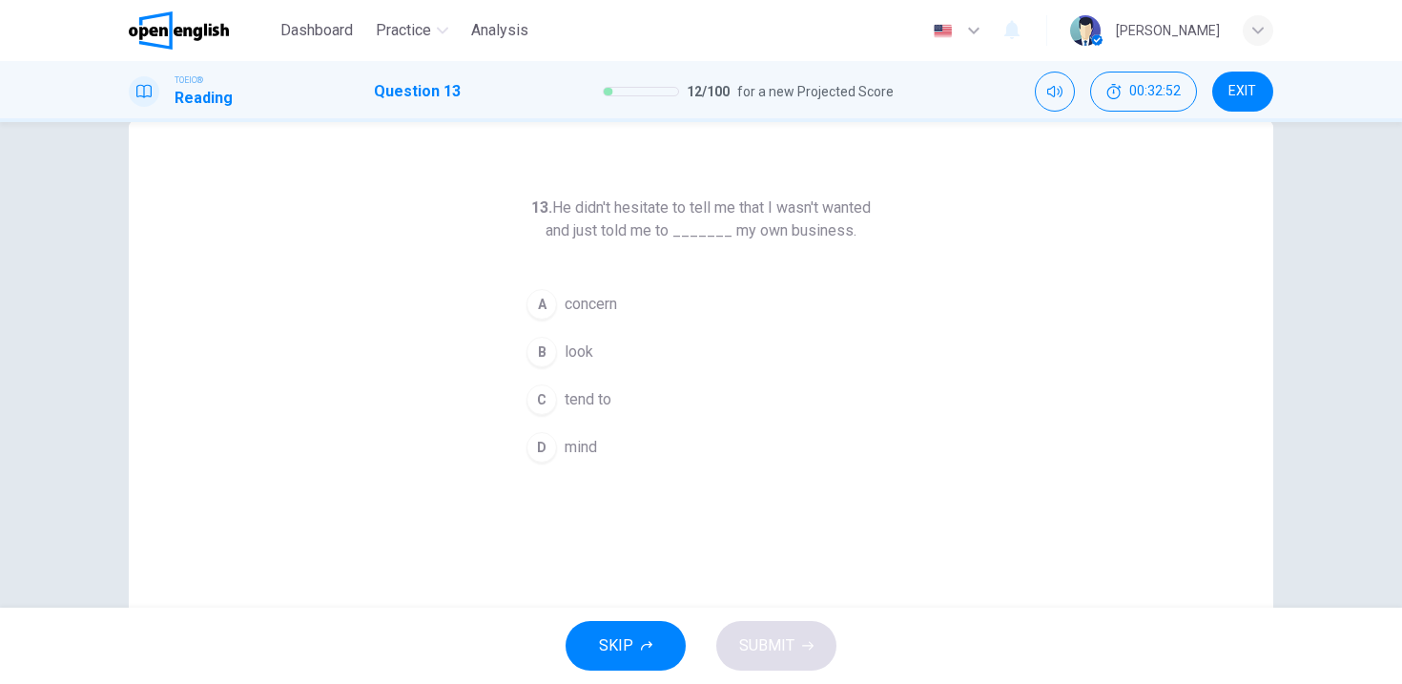
click at [578, 300] on span "concern" at bounding box center [591, 304] width 52 height 23
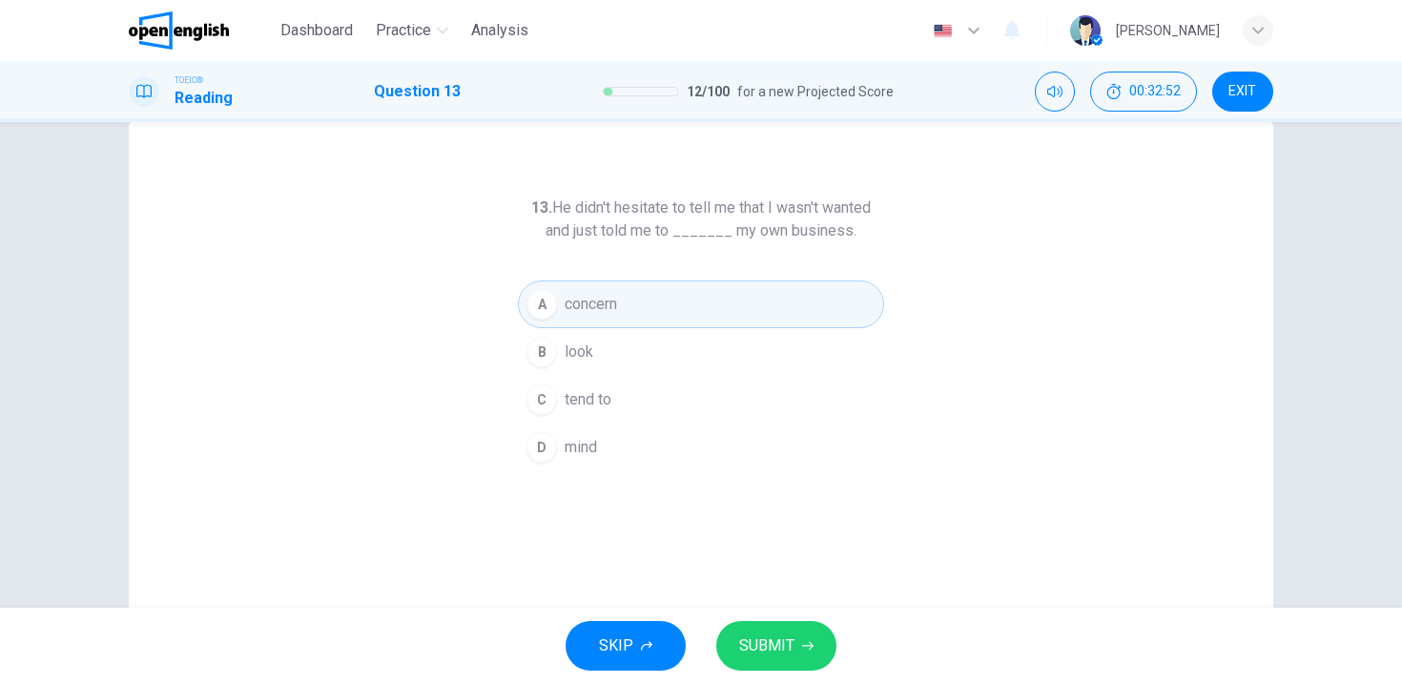
click at [783, 635] on span "SUBMIT" at bounding box center [766, 645] width 55 height 27
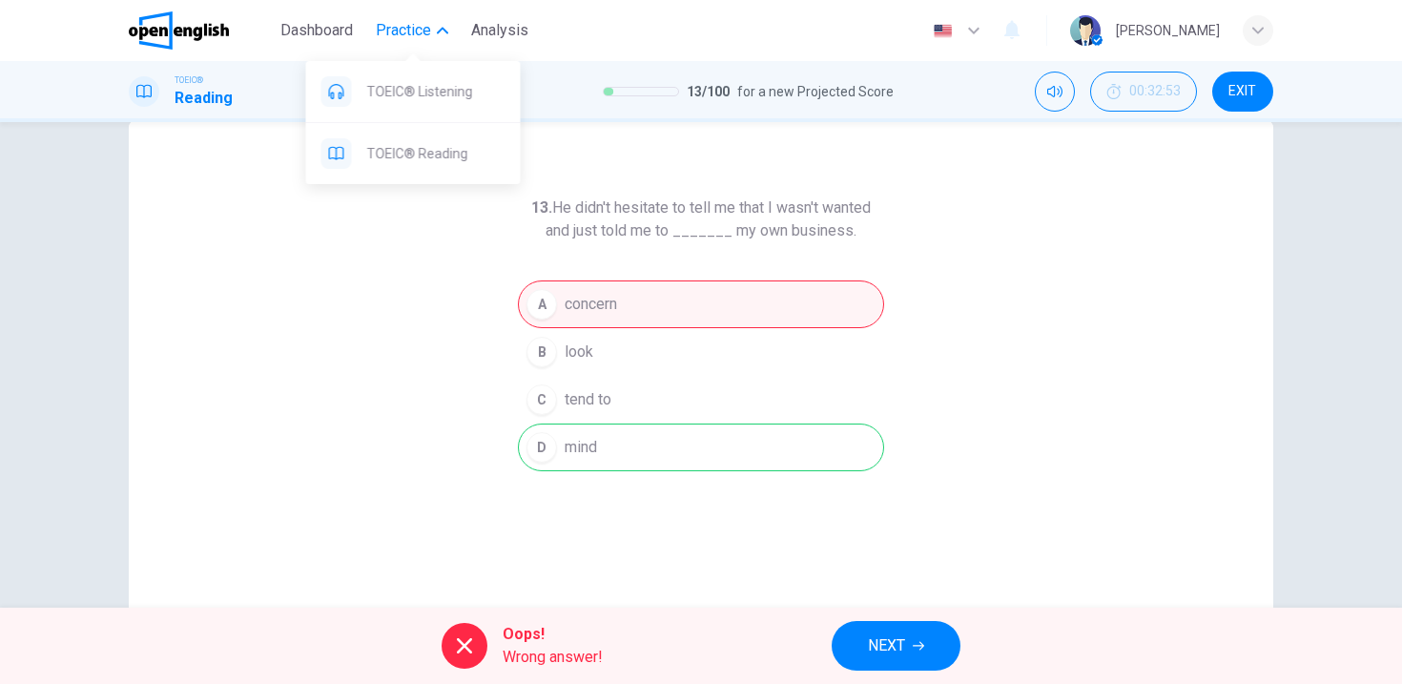
click at [422, 28] on span "Practice" at bounding box center [403, 30] width 55 height 23
click at [307, 33] on span "Dashboard" at bounding box center [316, 30] width 72 height 23
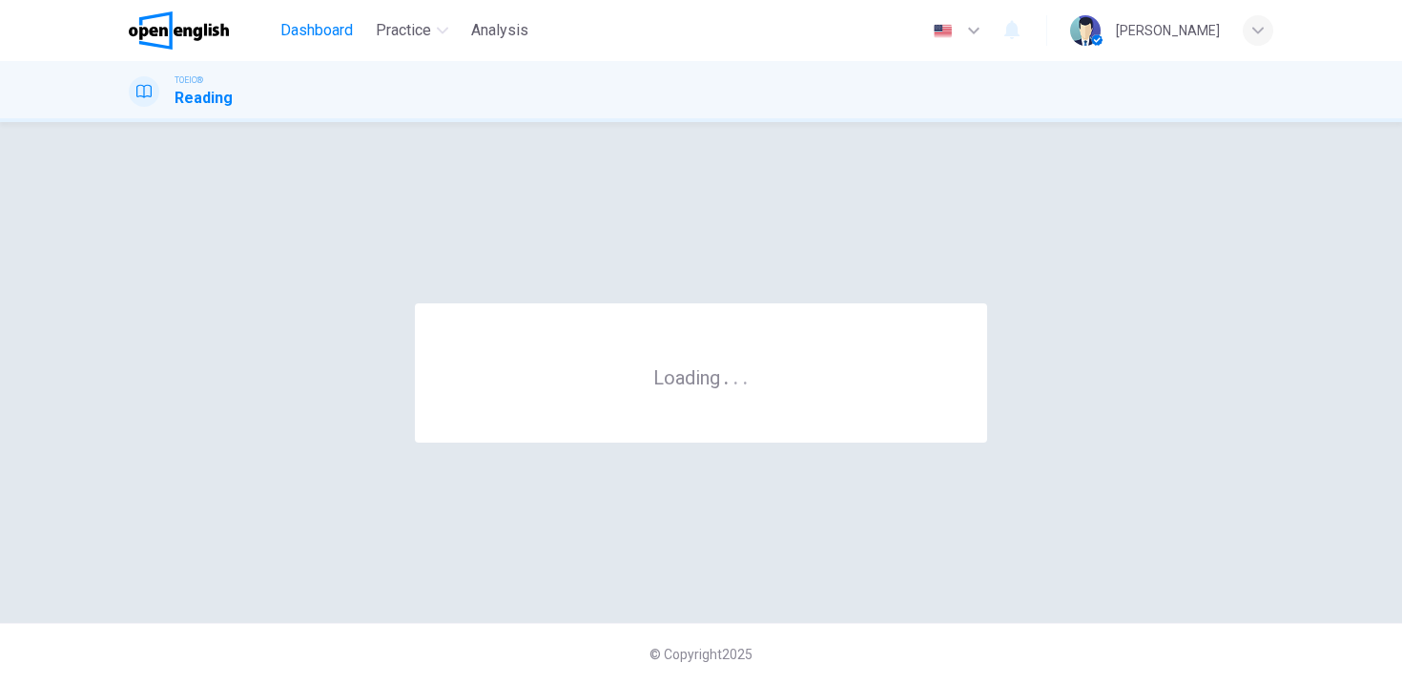
scroll to position [0, 0]
